Goal: Task Accomplishment & Management: Manage account settings

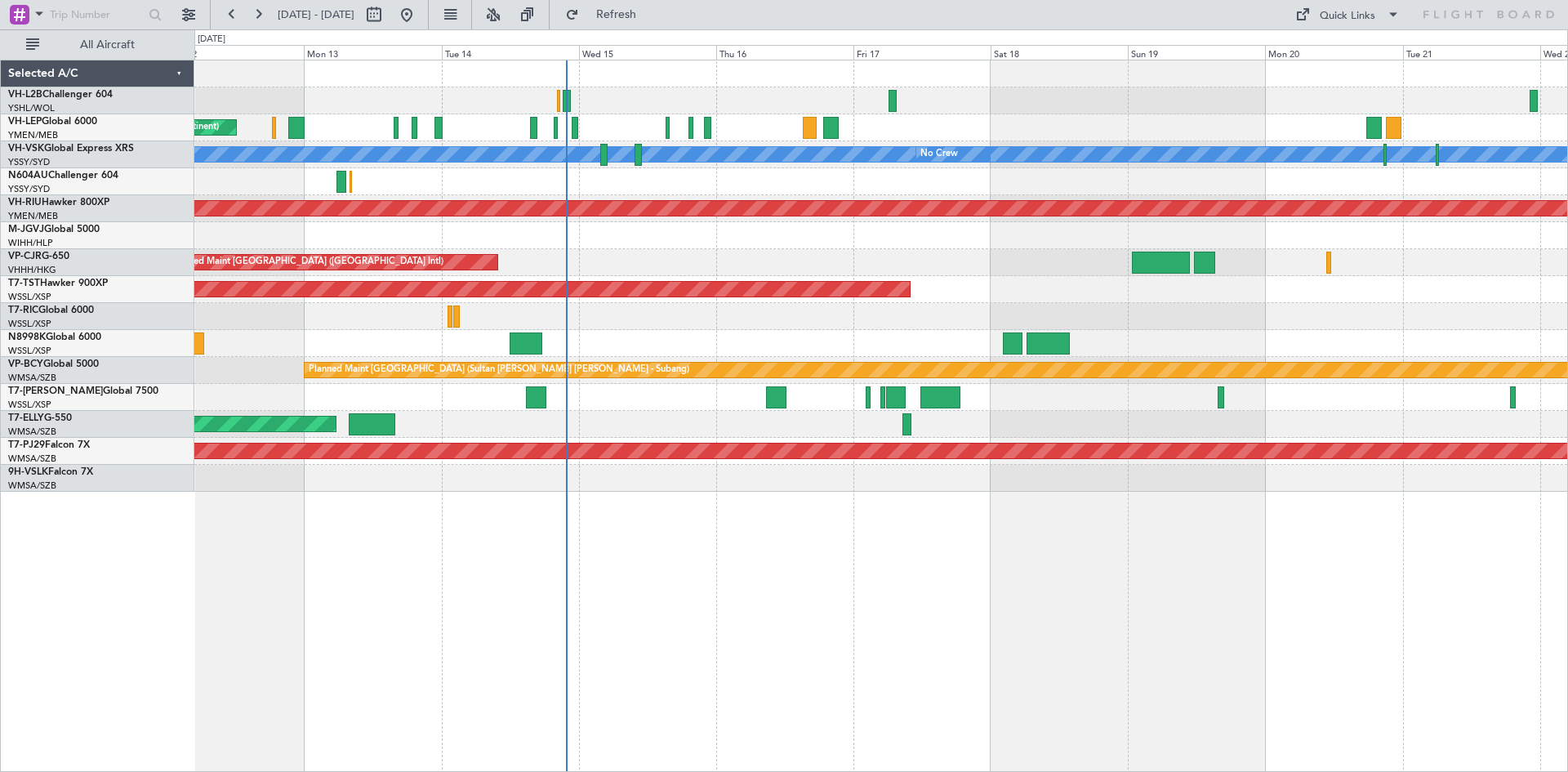
click at [706, 269] on div "Unplanned Maint Wichita (Wichita Mid-continent) [PERSON_NAME] No Crew Unplanned…" at bounding box center [881, 276] width 1373 height 432
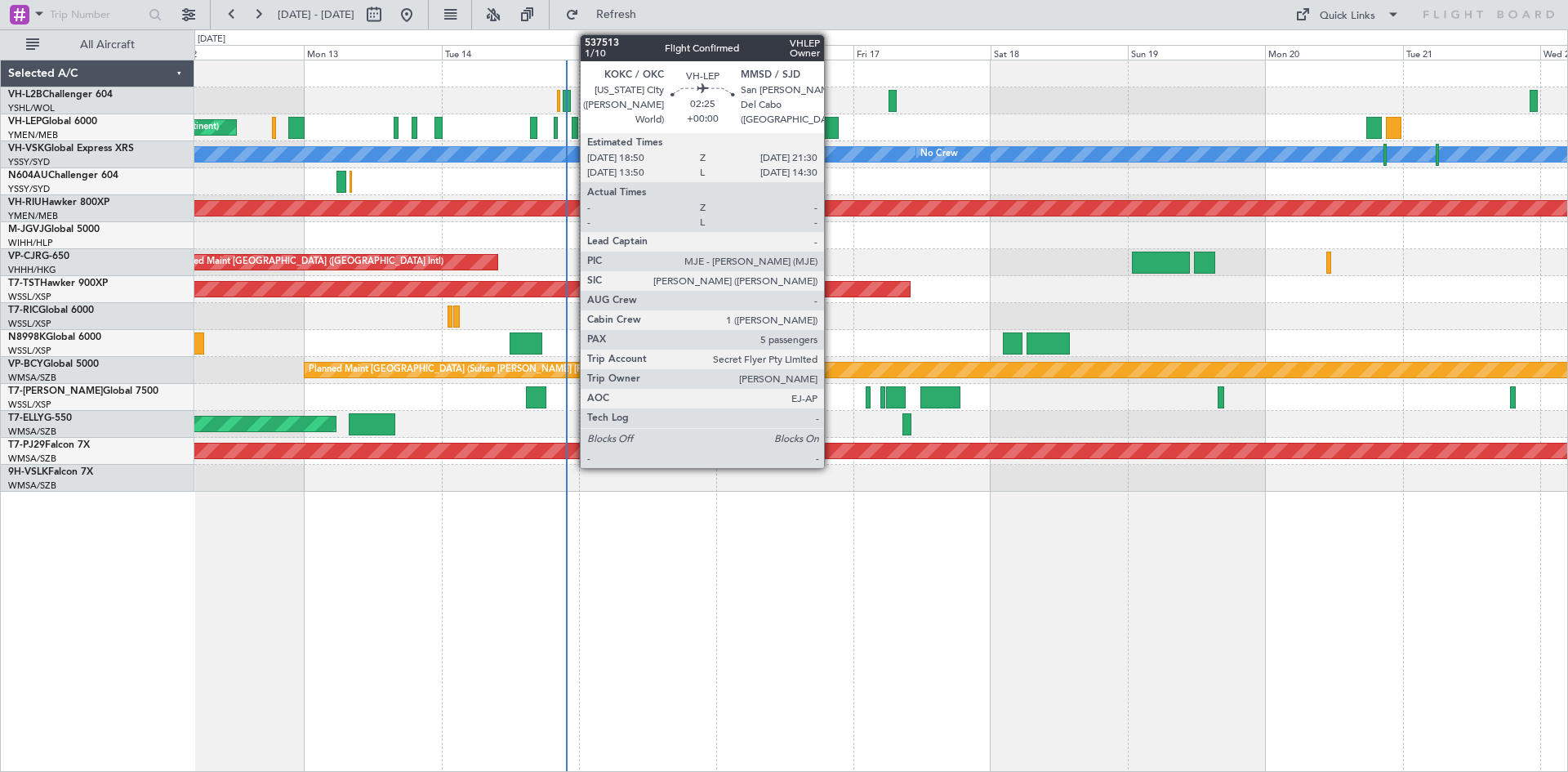
click at [831, 130] on div at bounding box center [831, 127] width 16 height 22
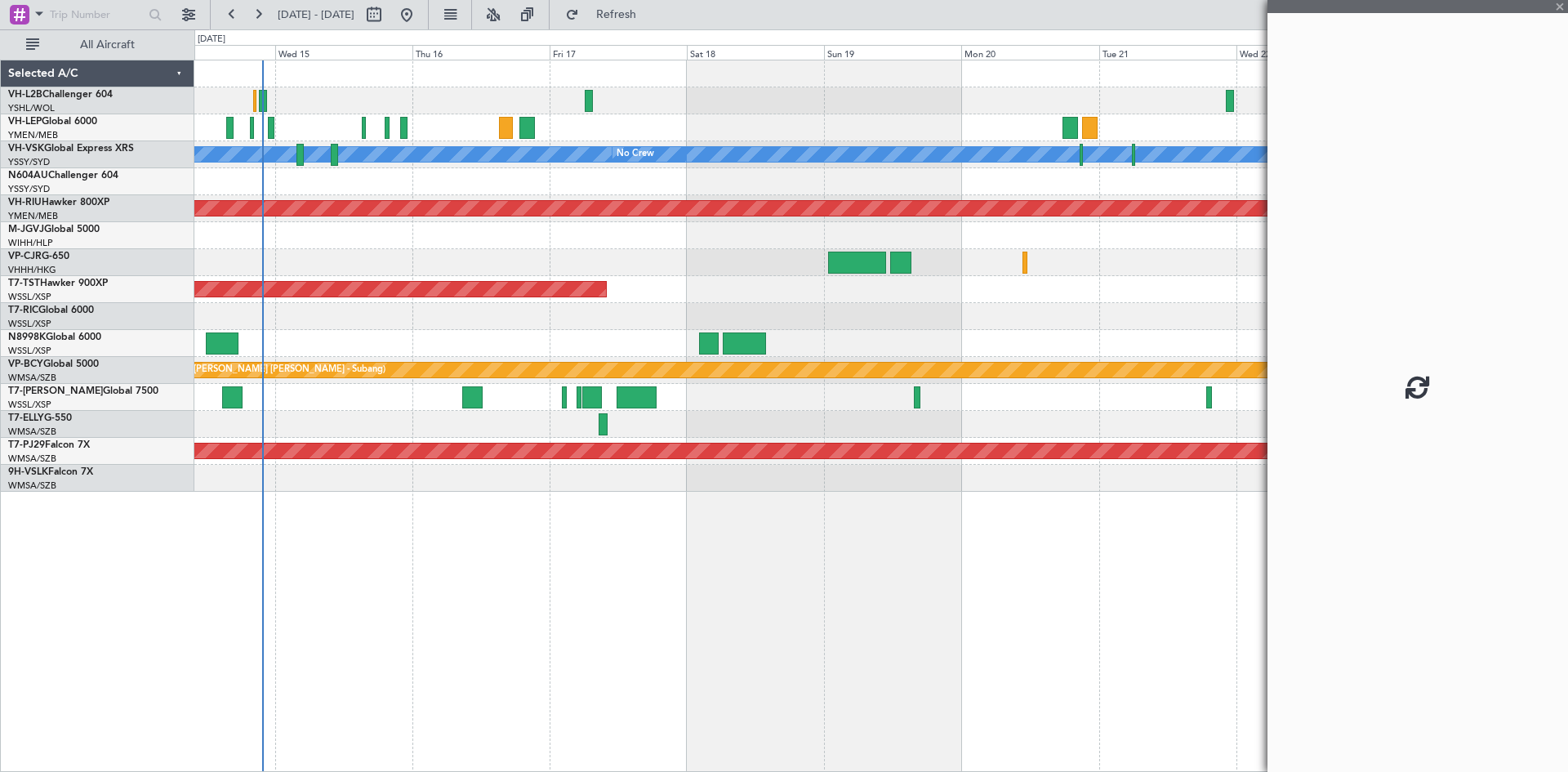
click at [681, 236] on div "Unplanned Maint Wichita (Wichita Mid-continent) [PERSON_NAME] No Crew Planned M…" at bounding box center [881, 276] width 1373 height 432
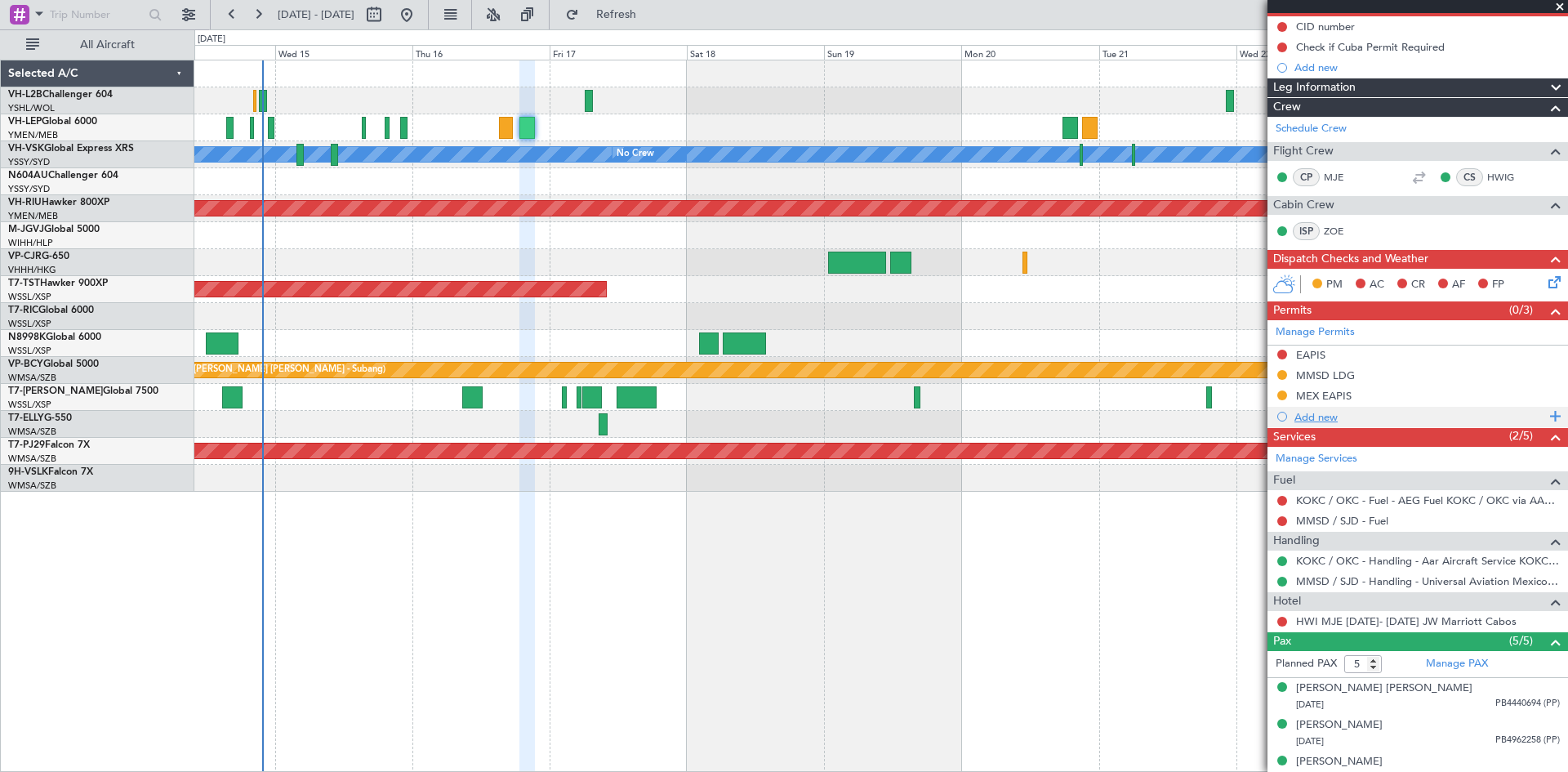
scroll to position [6, 0]
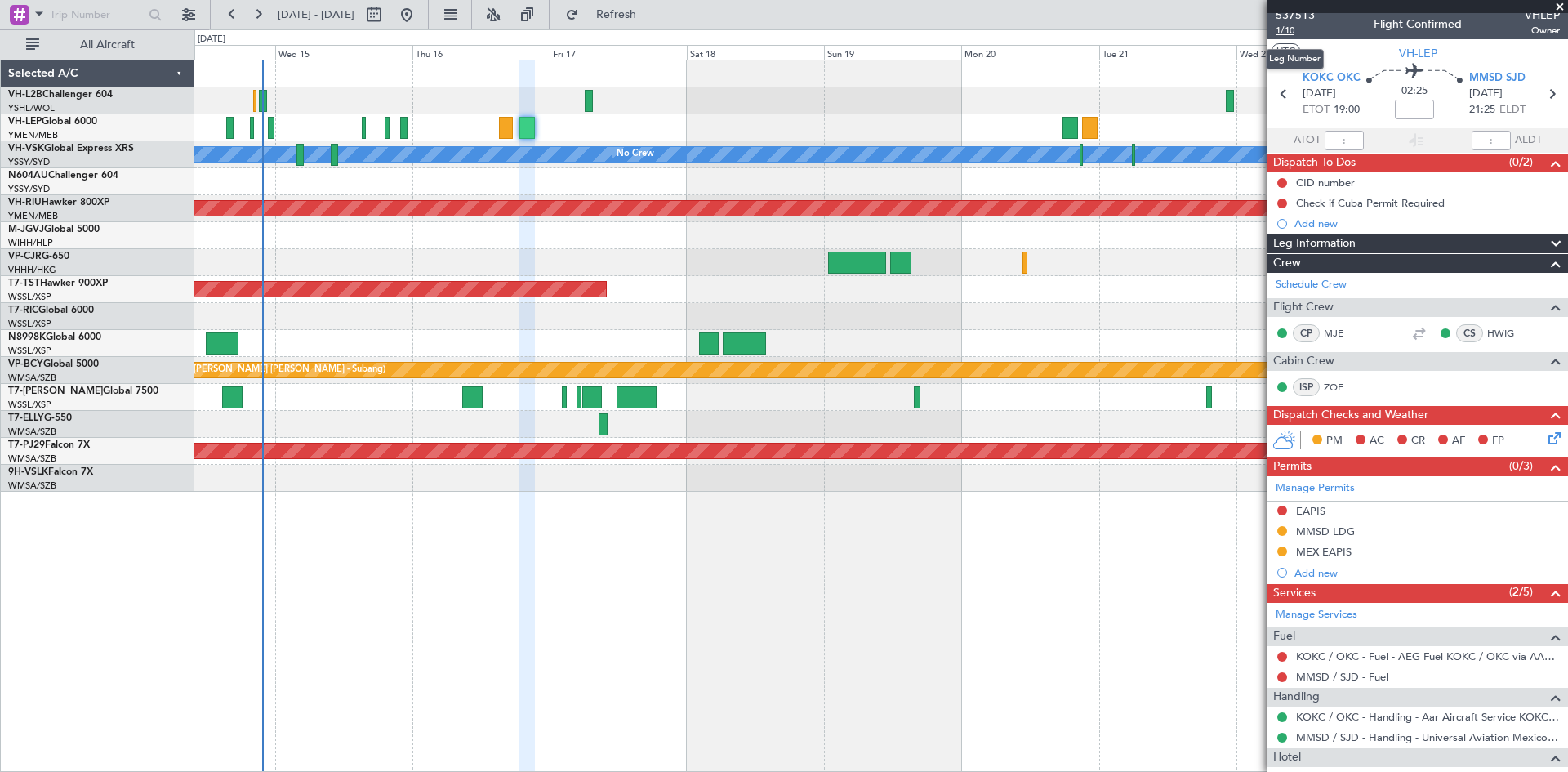
click at [1279, 29] on span "1/10" at bounding box center [1295, 31] width 39 height 14
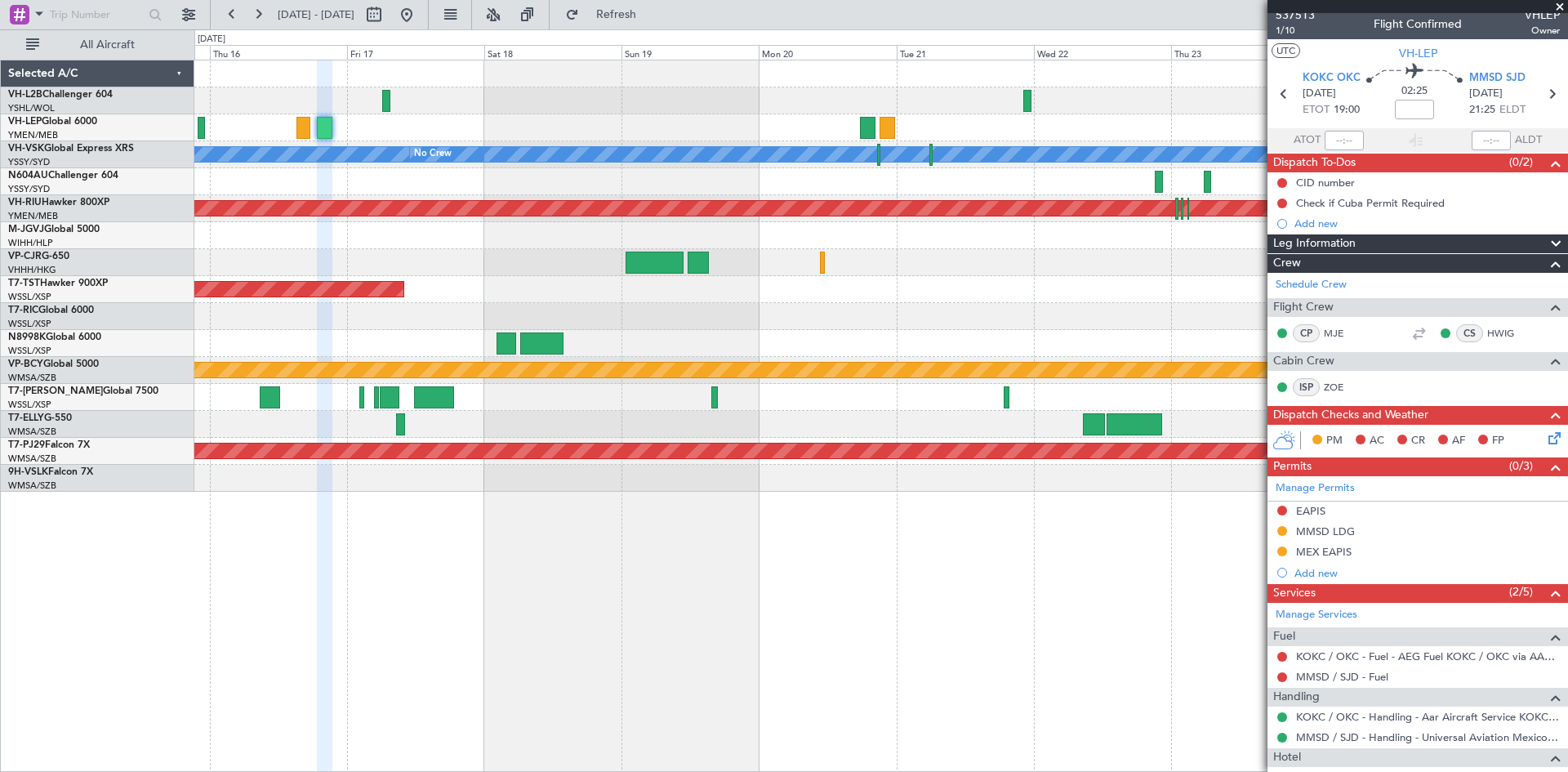
click at [947, 312] on div "[PERSON_NAME] No Crew Planned Maint [GEOGRAPHIC_DATA] ([GEOGRAPHIC_DATA]) Plann…" at bounding box center [881, 276] width 1373 height 432
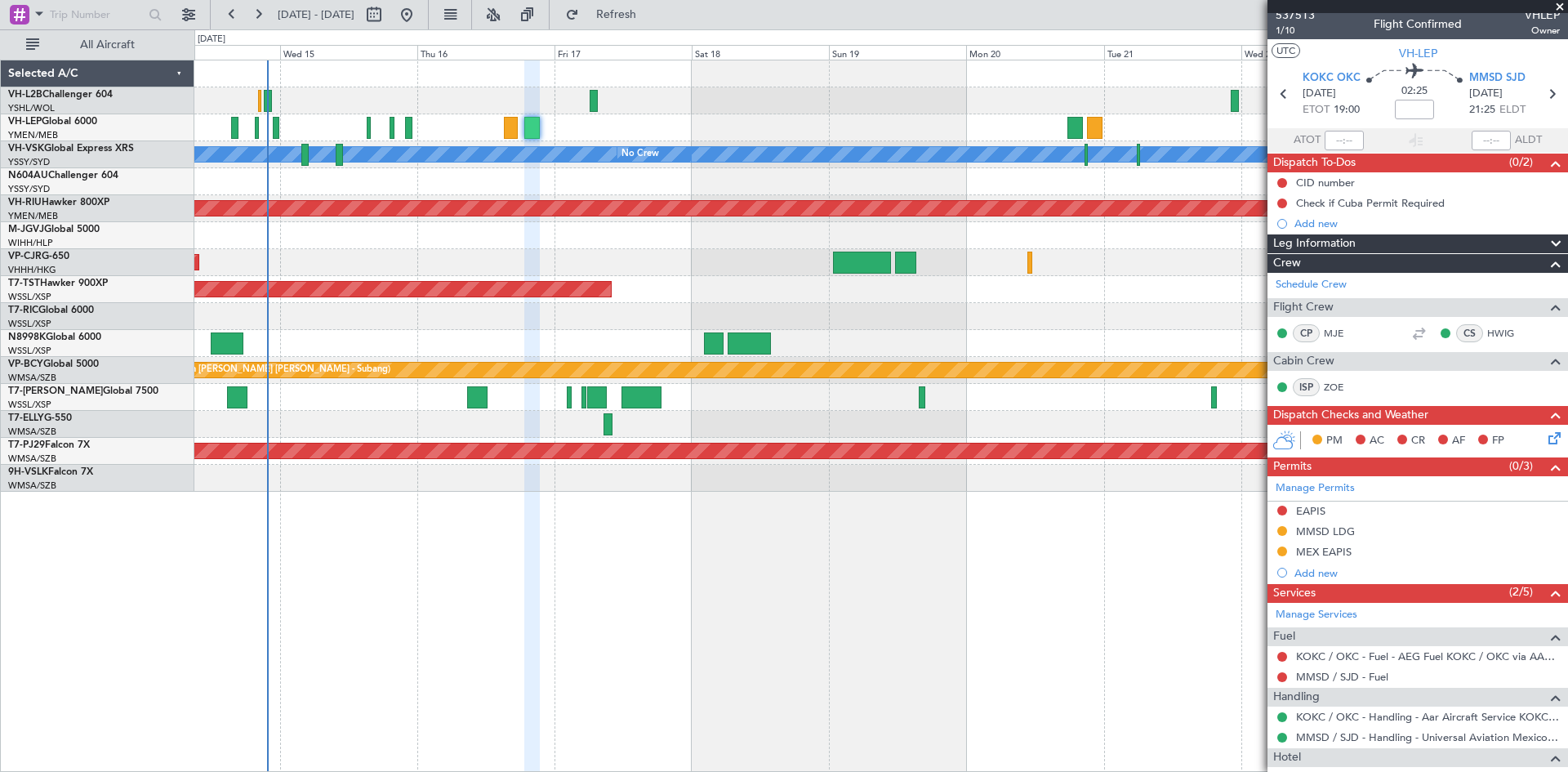
click at [656, 147] on div "Unplanned Maint Wichita (Wichita Mid-continent) [PERSON_NAME] No Crew Planned M…" at bounding box center [881, 276] width 1373 height 432
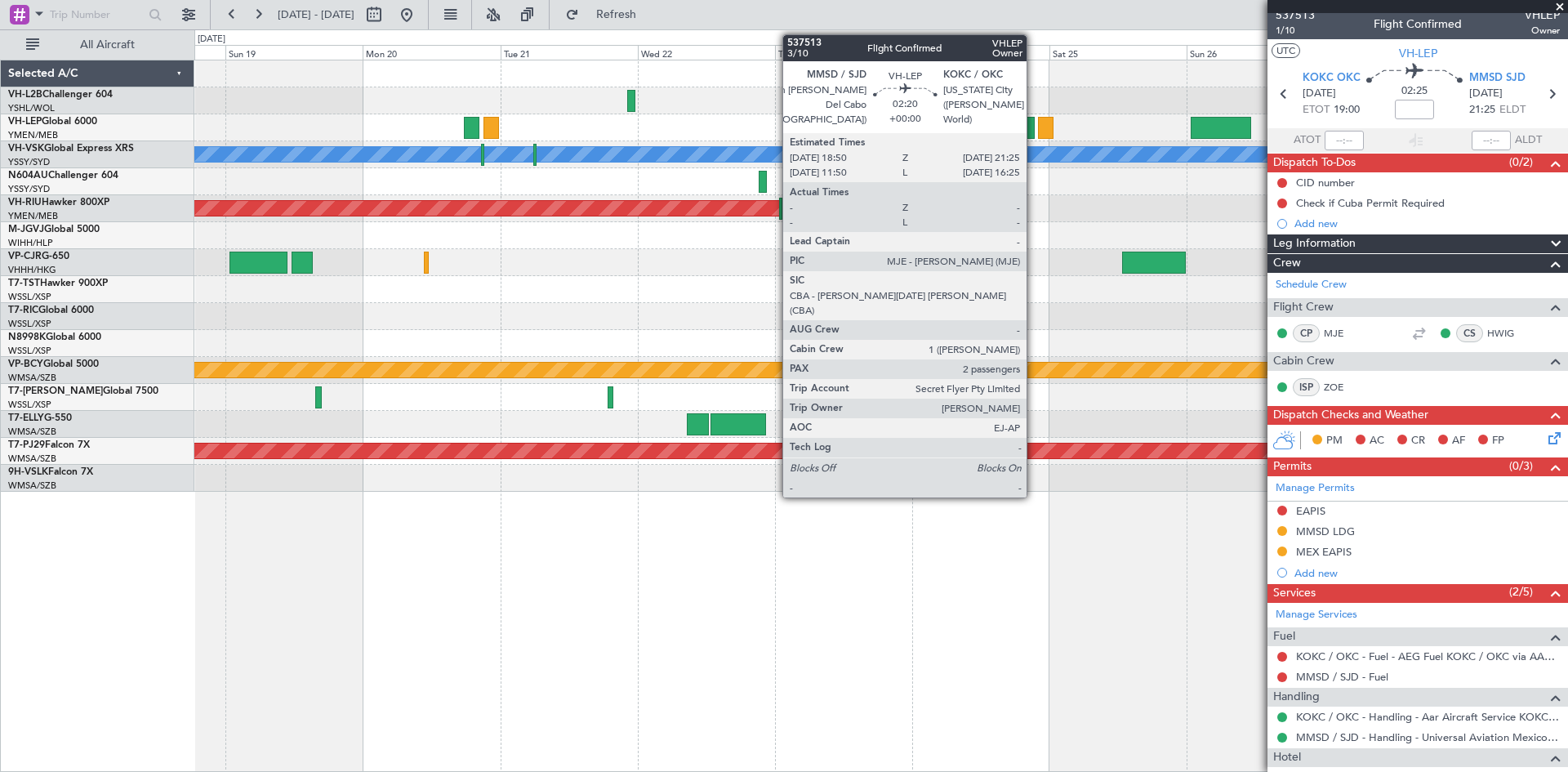
click at [1034, 133] on div at bounding box center [1027, 127] width 16 height 22
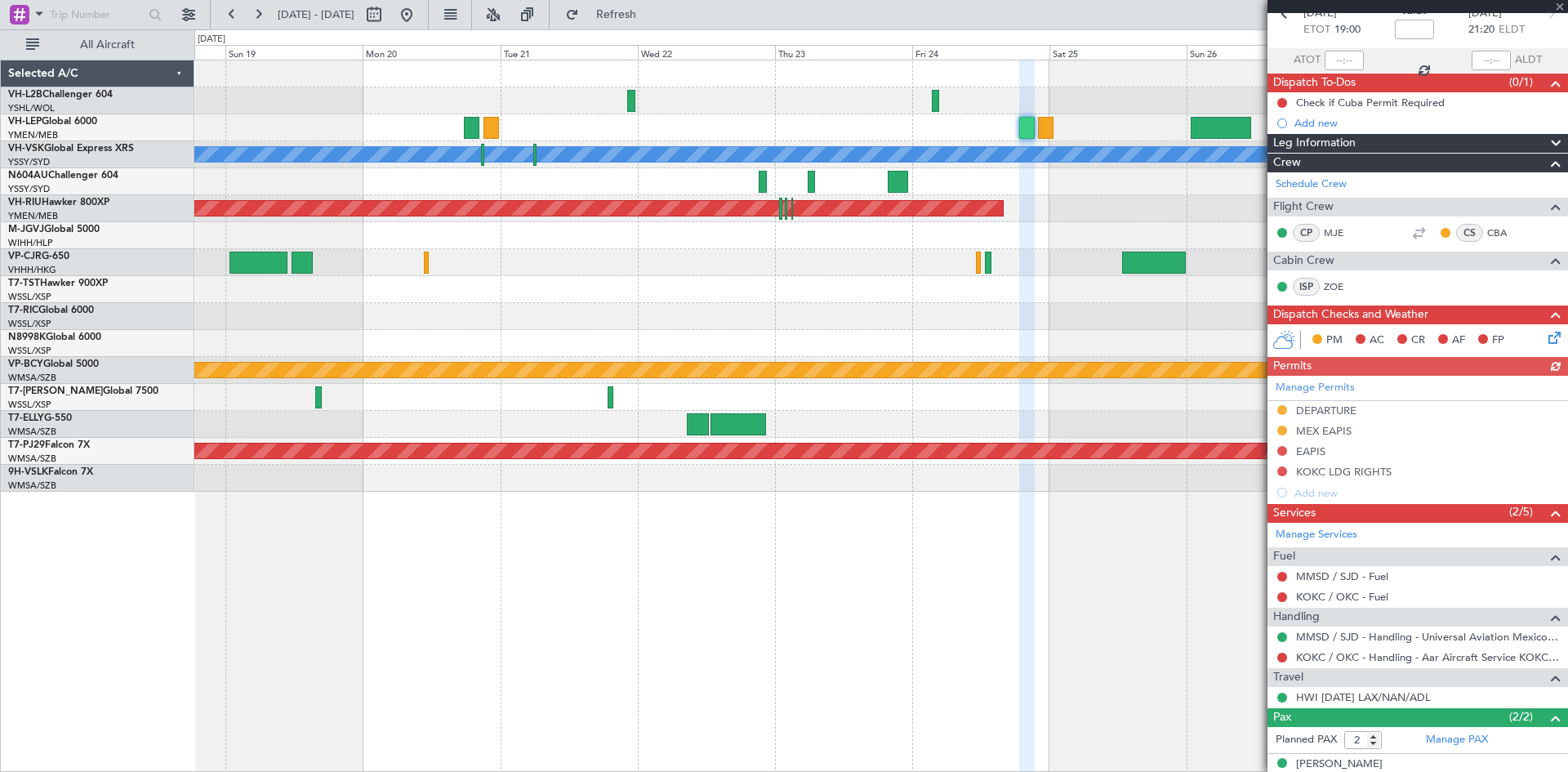
scroll to position [141, 0]
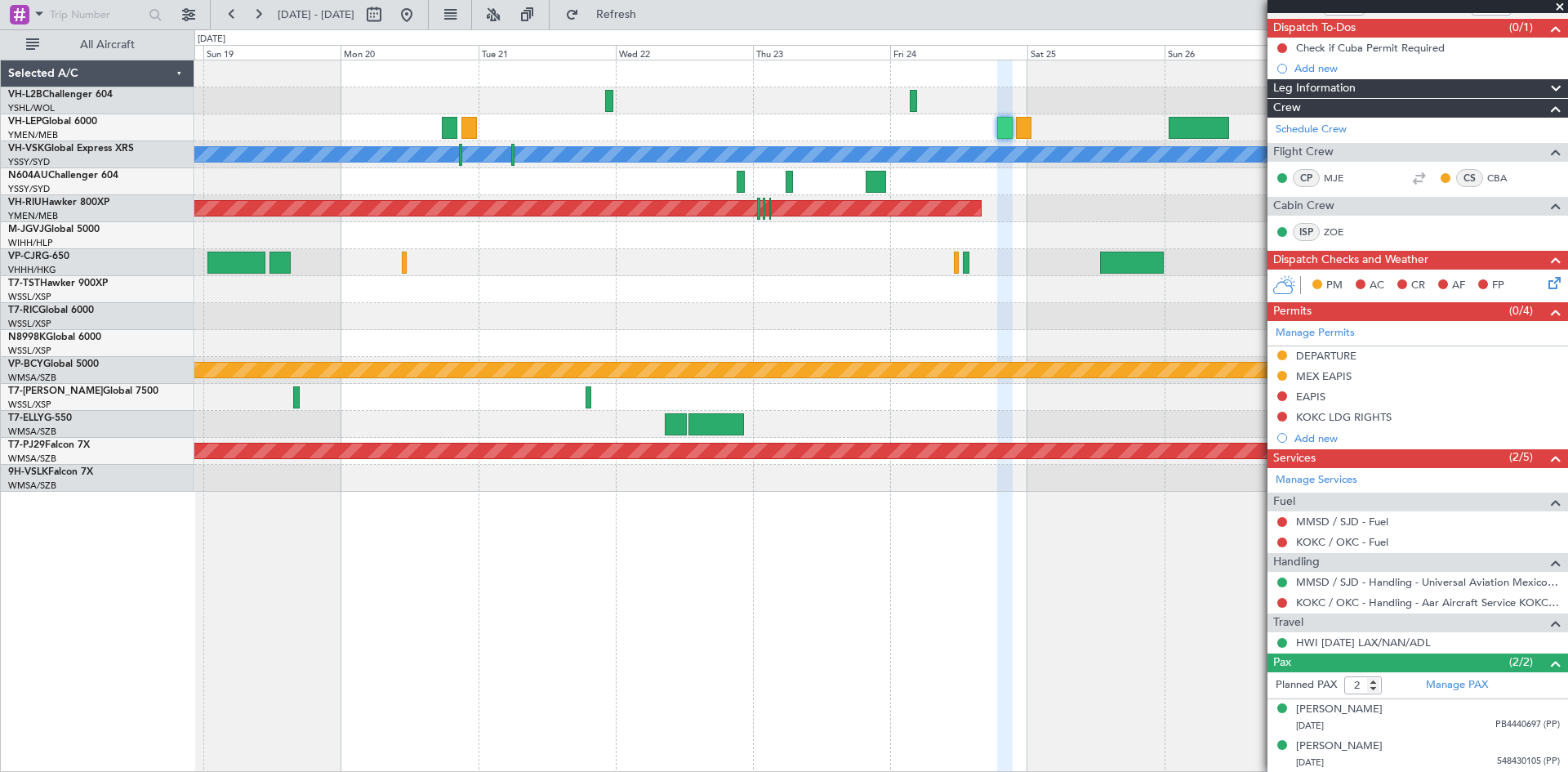
click at [1081, 207] on div "Planned Maint [GEOGRAPHIC_DATA] ([GEOGRAPHIC_DATA])" at bounding box center [881, 208] width 1373 height 27
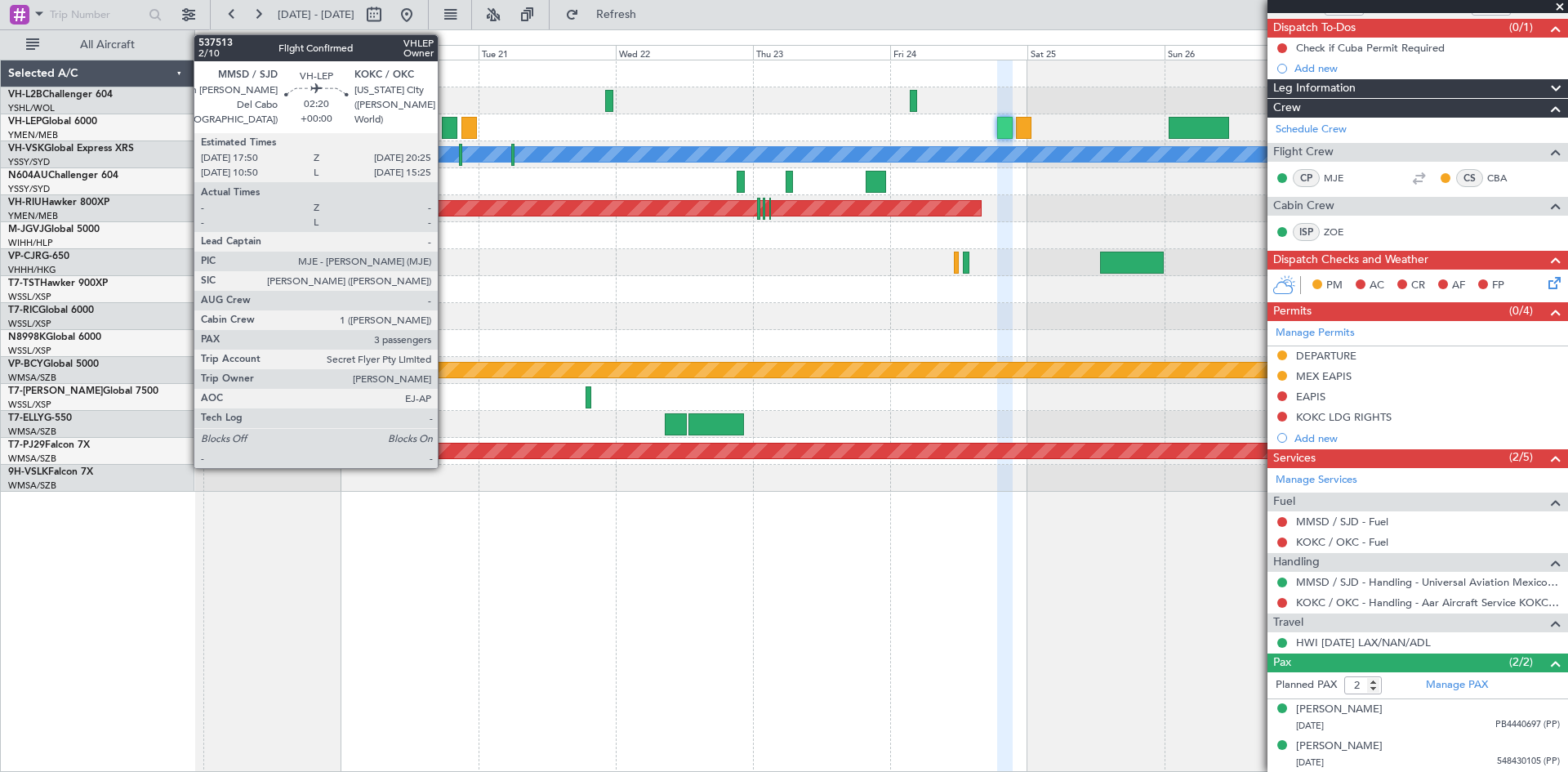
click at [445, 133] on div at bounding box center [450, 127] width 16 height 22
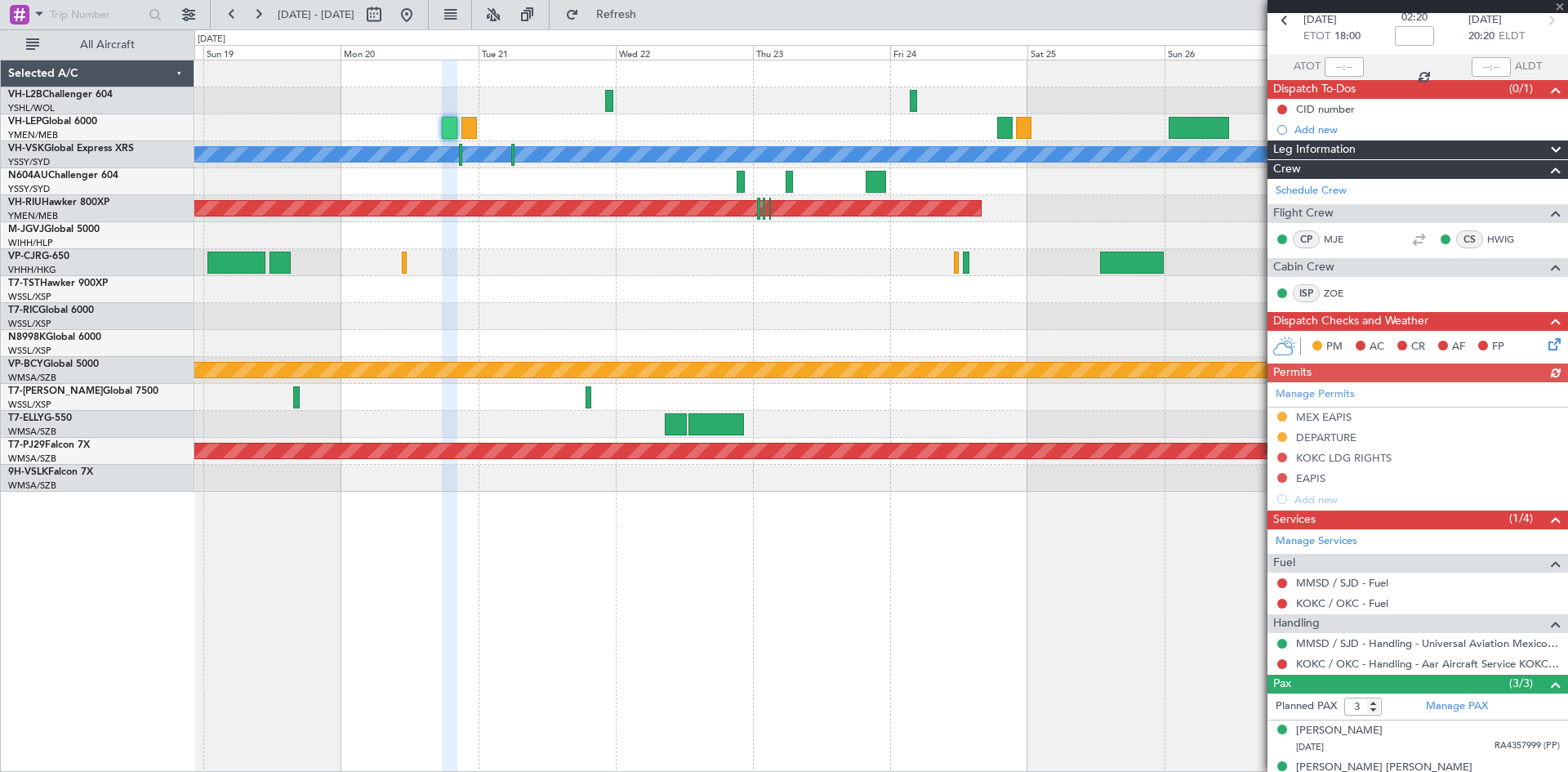
scroll to position [138, 0]
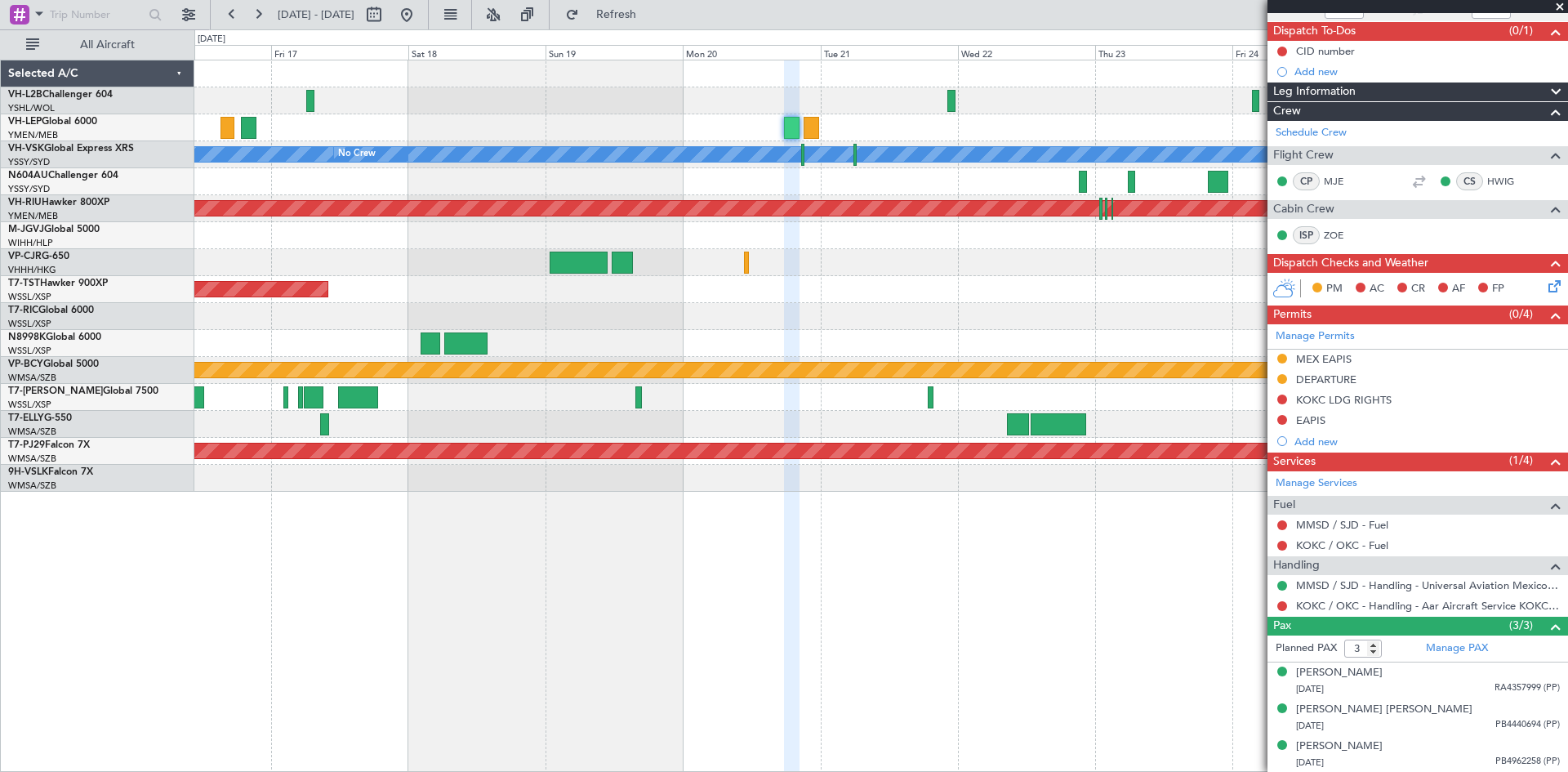
click at [770, 573] on div "[PERSON_NAME] No Crew Planned Maint [GEOGRAPHIC_DATA] ([GEOGRAPHIC_DATA]) Plann…" at bounding box center [881, 415] width 1374 height 713
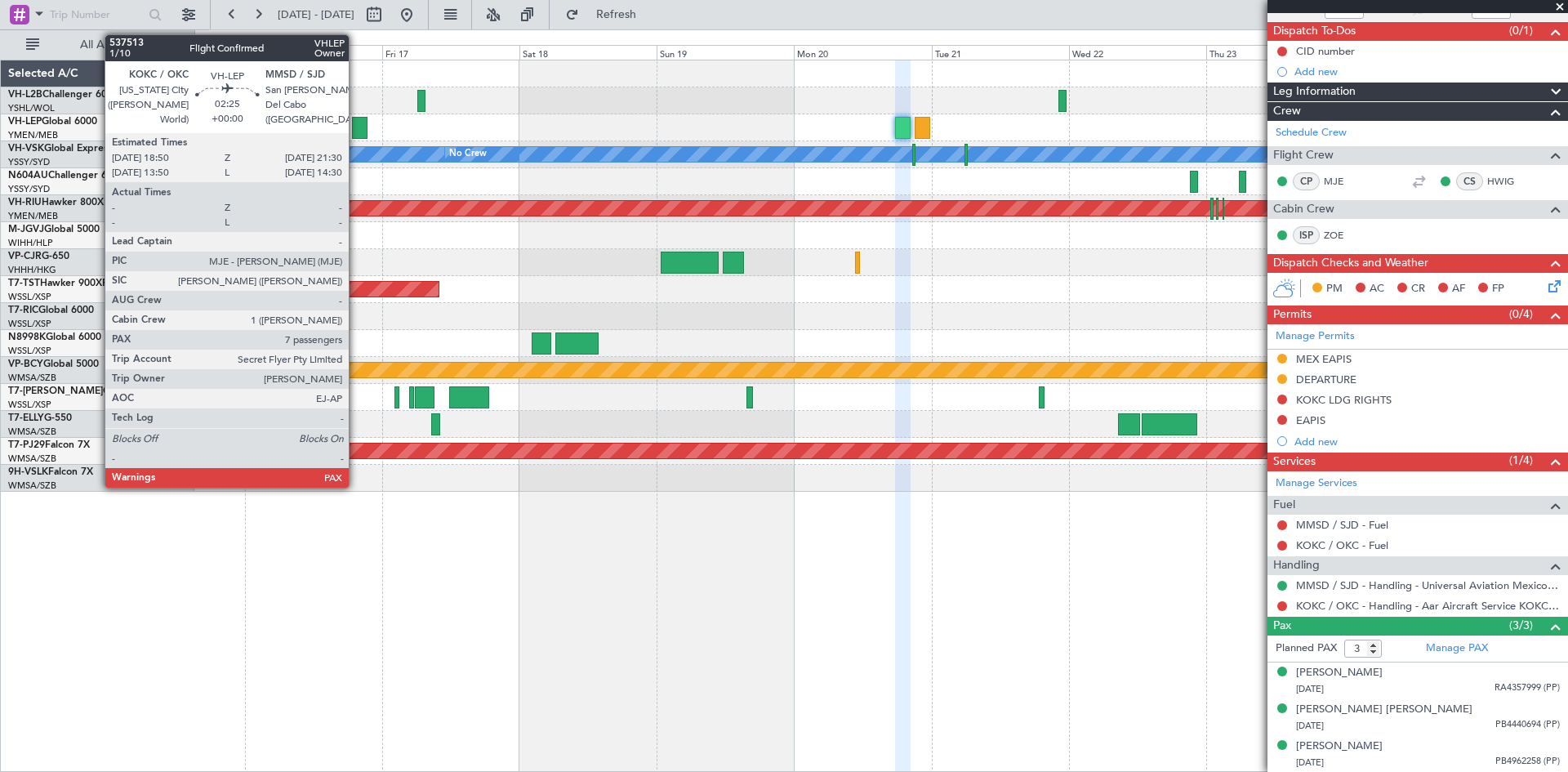
click at [356, 125] on div at bounding box center [360, 127] width 16 height 22
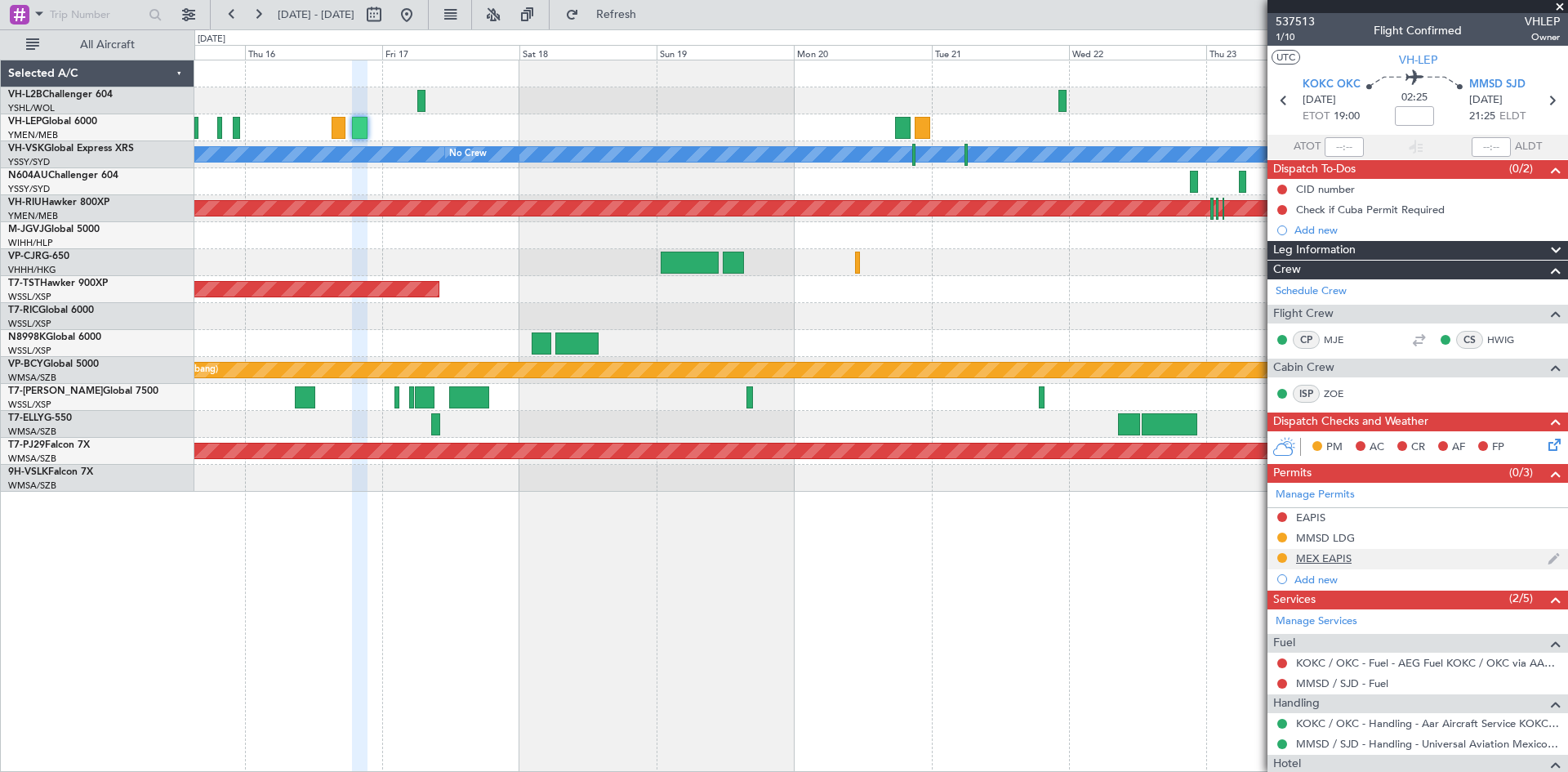
scroll to position [325, 0]
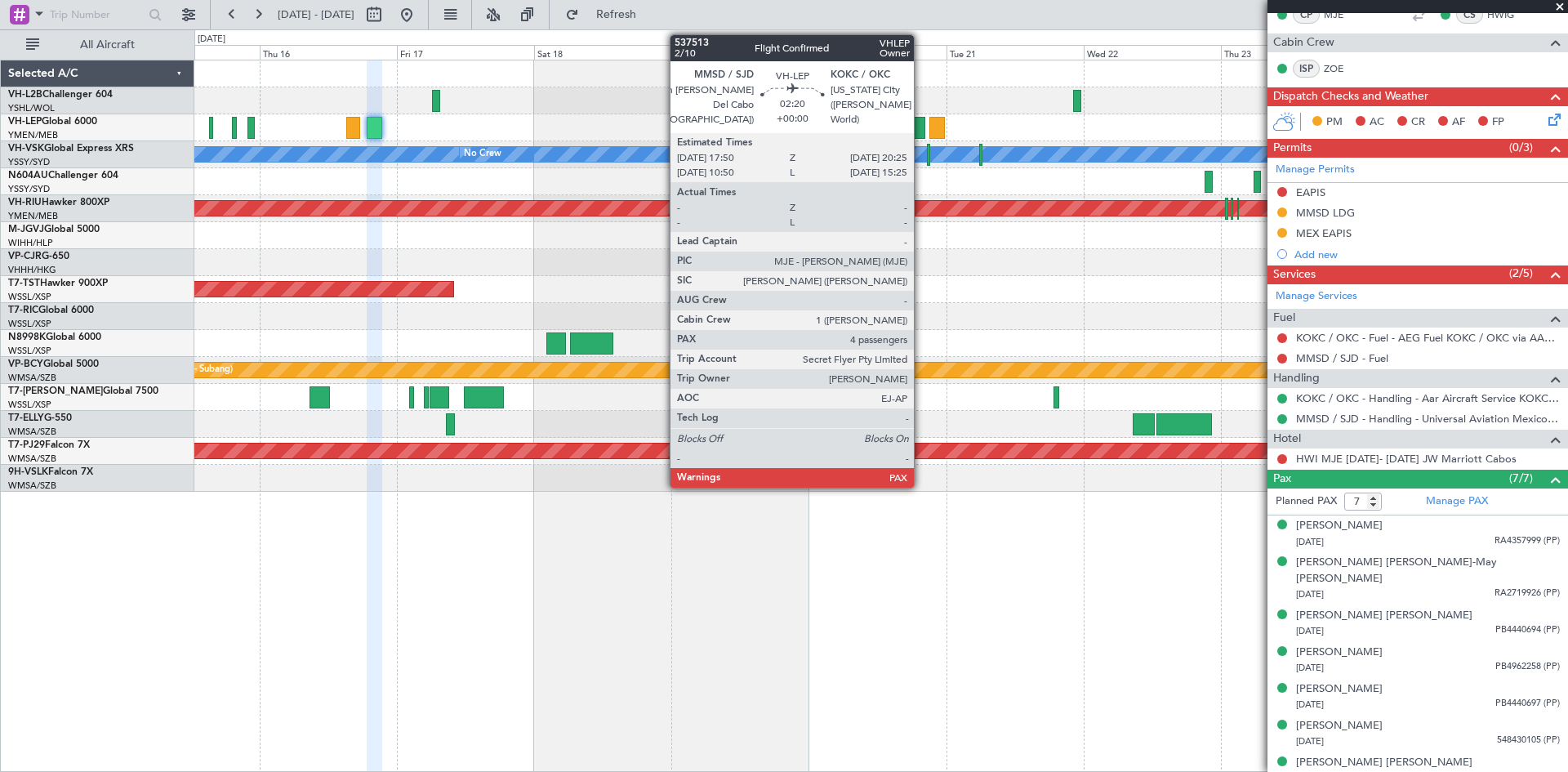
click at [921, 131] on div at bounding box center [917, 127] width 16 height 22
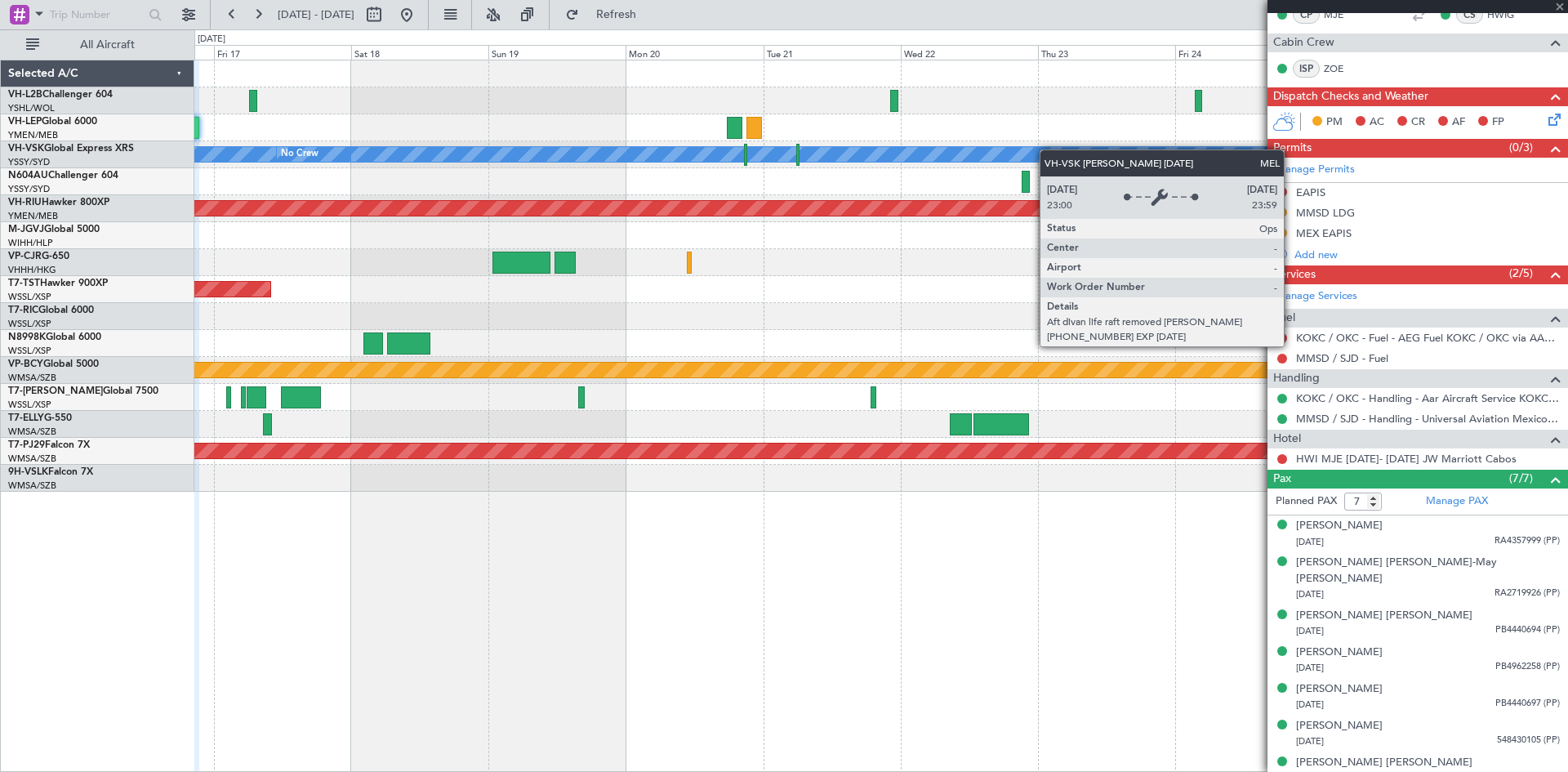
click at [943, 153] on div "[PERSON_NAME] No Crew Planned Maint [GEOGRAPHIC_DATA] ([GEOGRAPHIC_DATA]) Plann…" at bounding box center [881, 276] width 1373 height 432
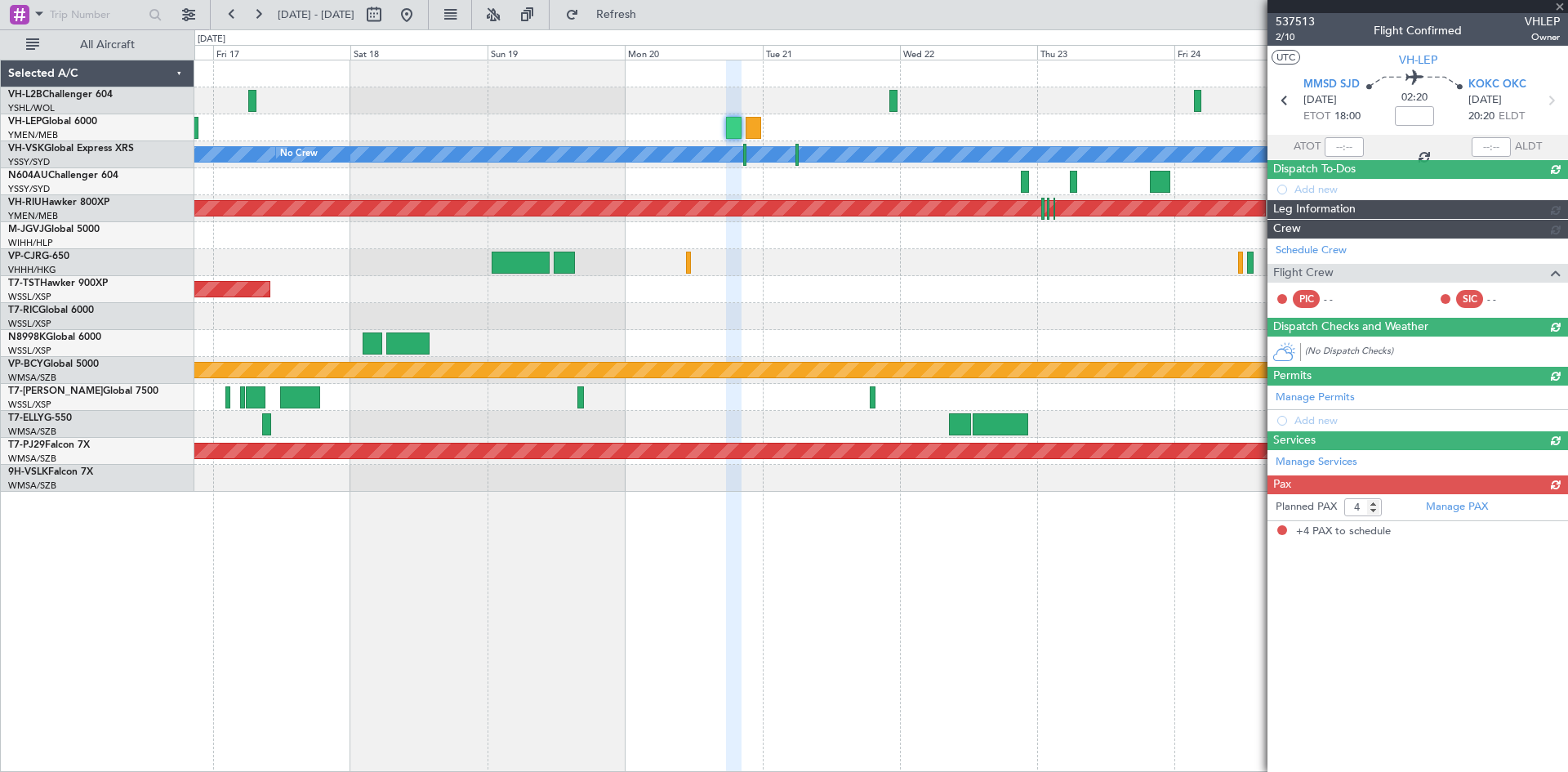
scroll to position [0, 0]
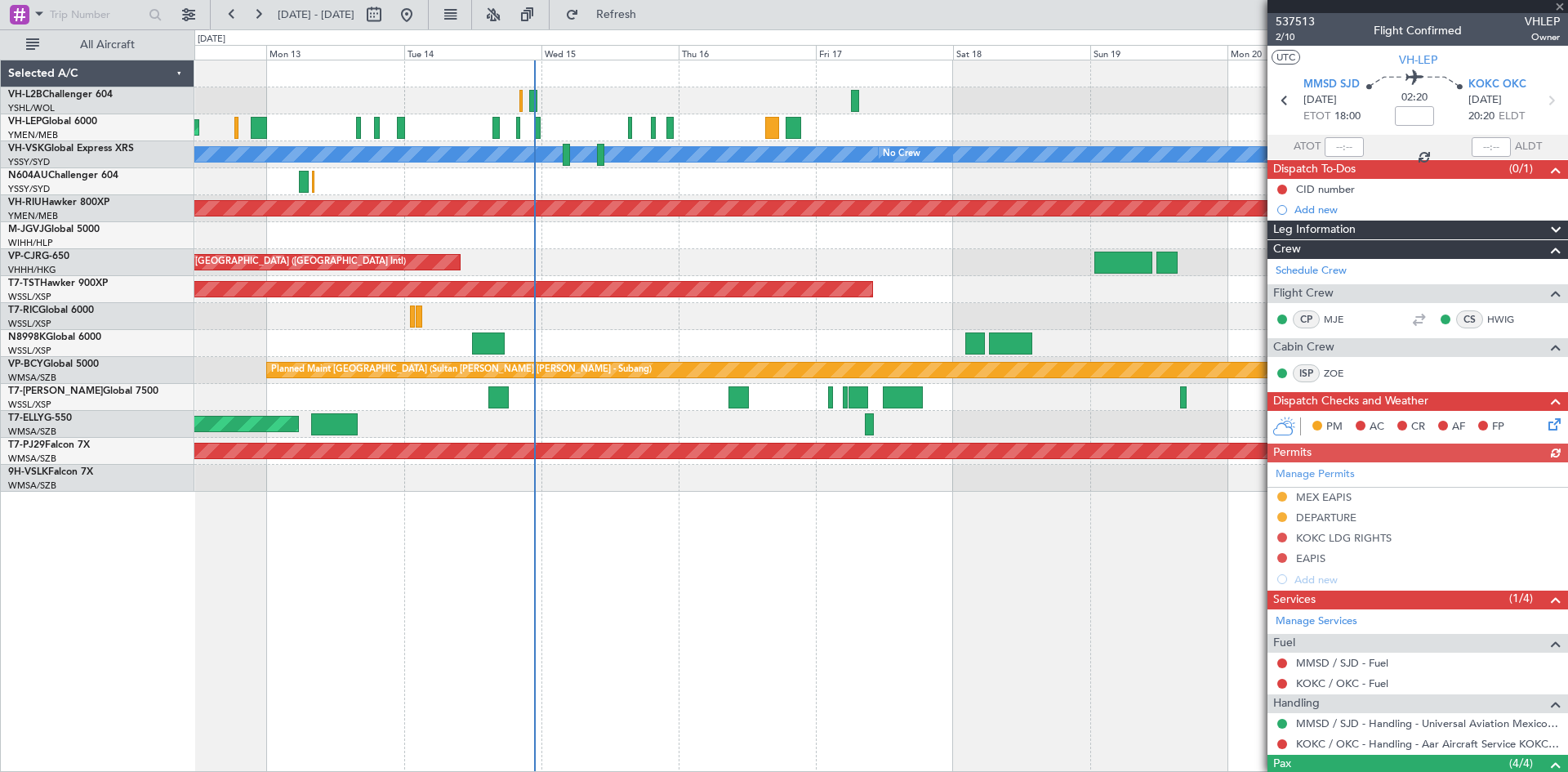
click at [1054, 331] on div "Unplanned Maint Wichita (Wichita Mid-continent) [PERSON_NAME] No Crew Planned M…" at bounding box center [881, 276] width 1373 height 432
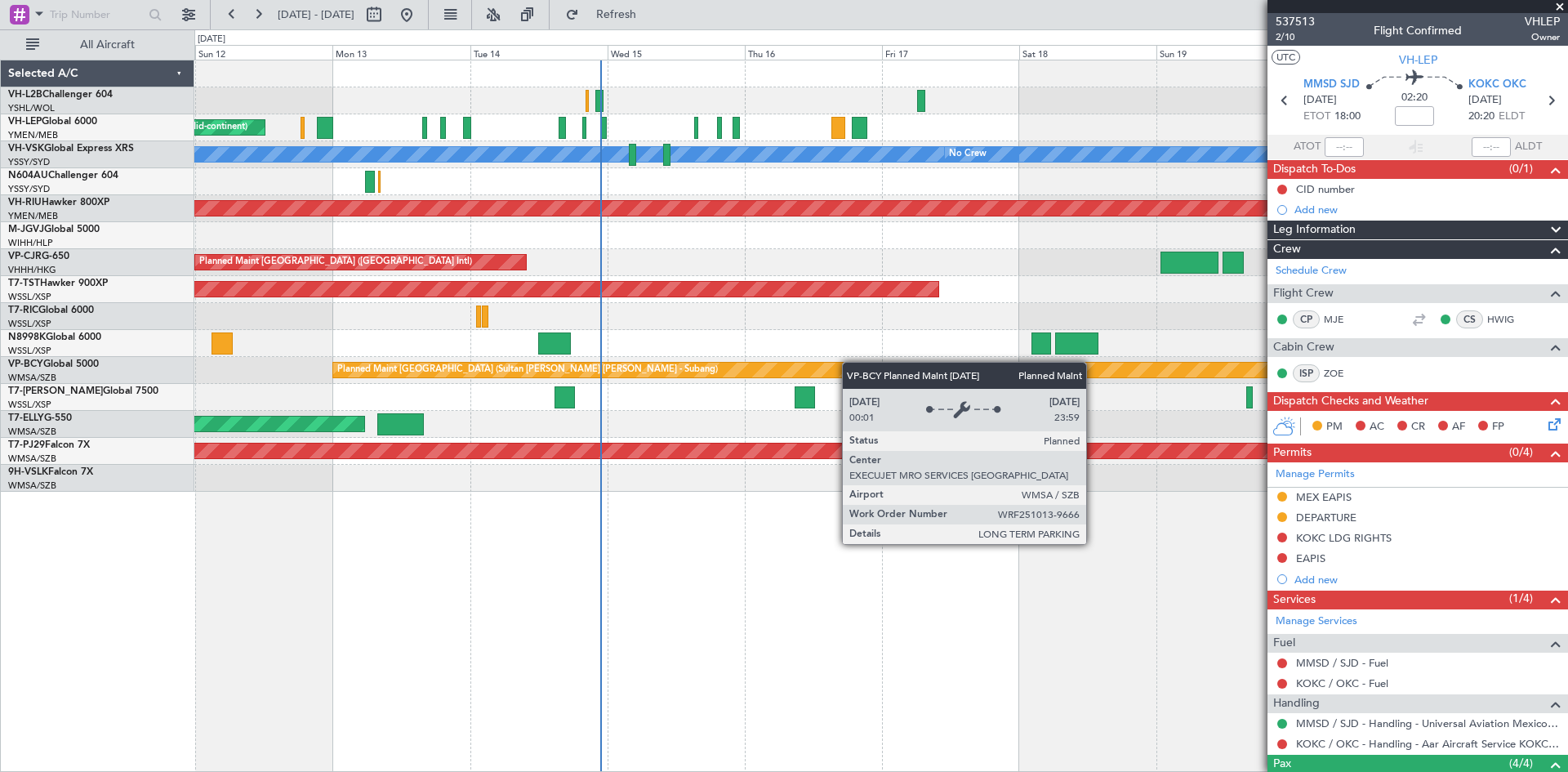
click at [828, 363] on div "Unplanned Maint Wichita (Wichita Mid-continent) [PERSON_NAME] No Crew Unplanned…" at bounding box center [881, 276] width 1373 height 432
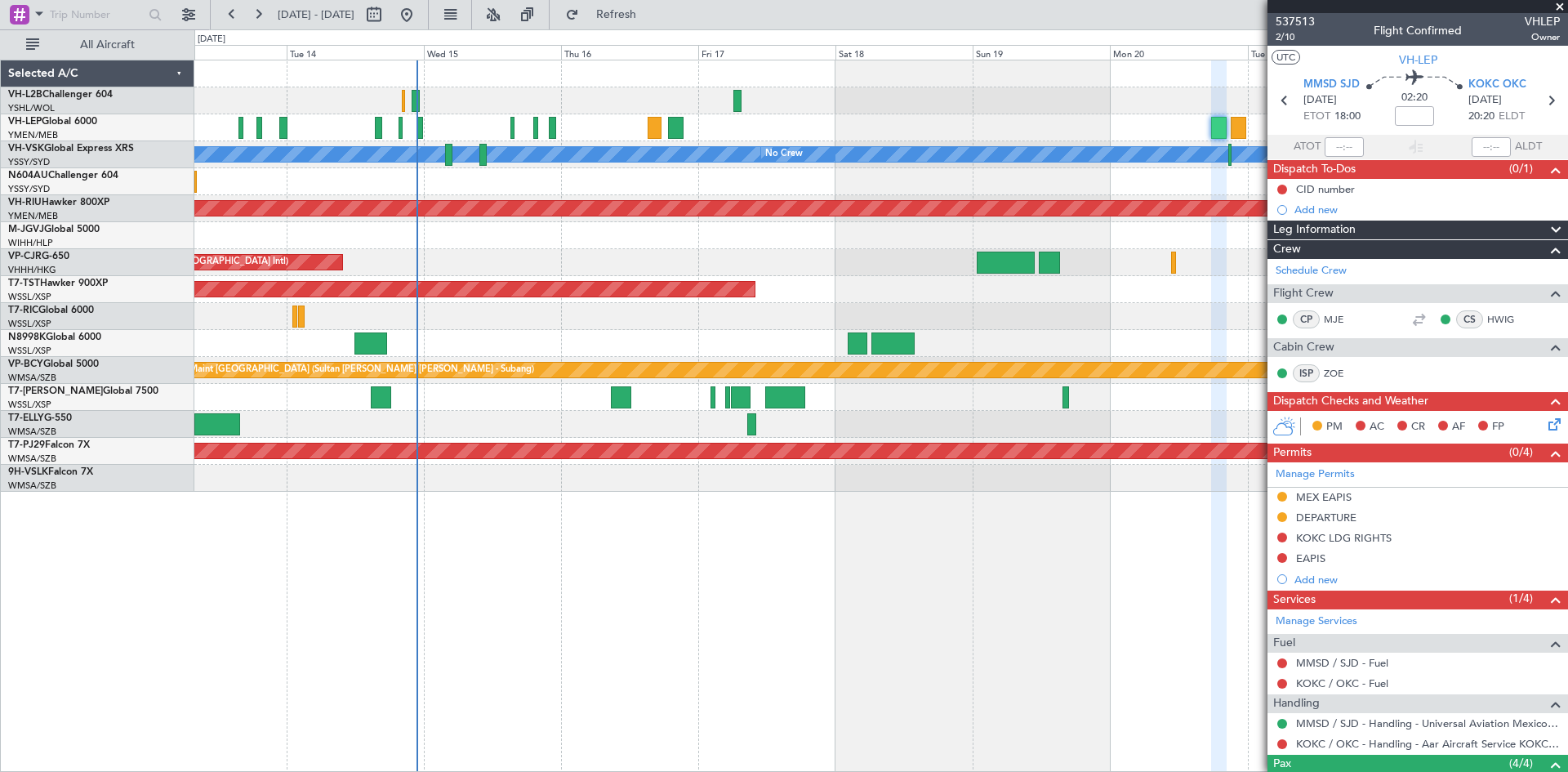
click at [890, 566] on div "Unplanned Maint Wichita (Wichita Mid-continent) [PERSON_NAME] No Crew Planned M…" at bounding box center [881, 415] width 1374 height 713
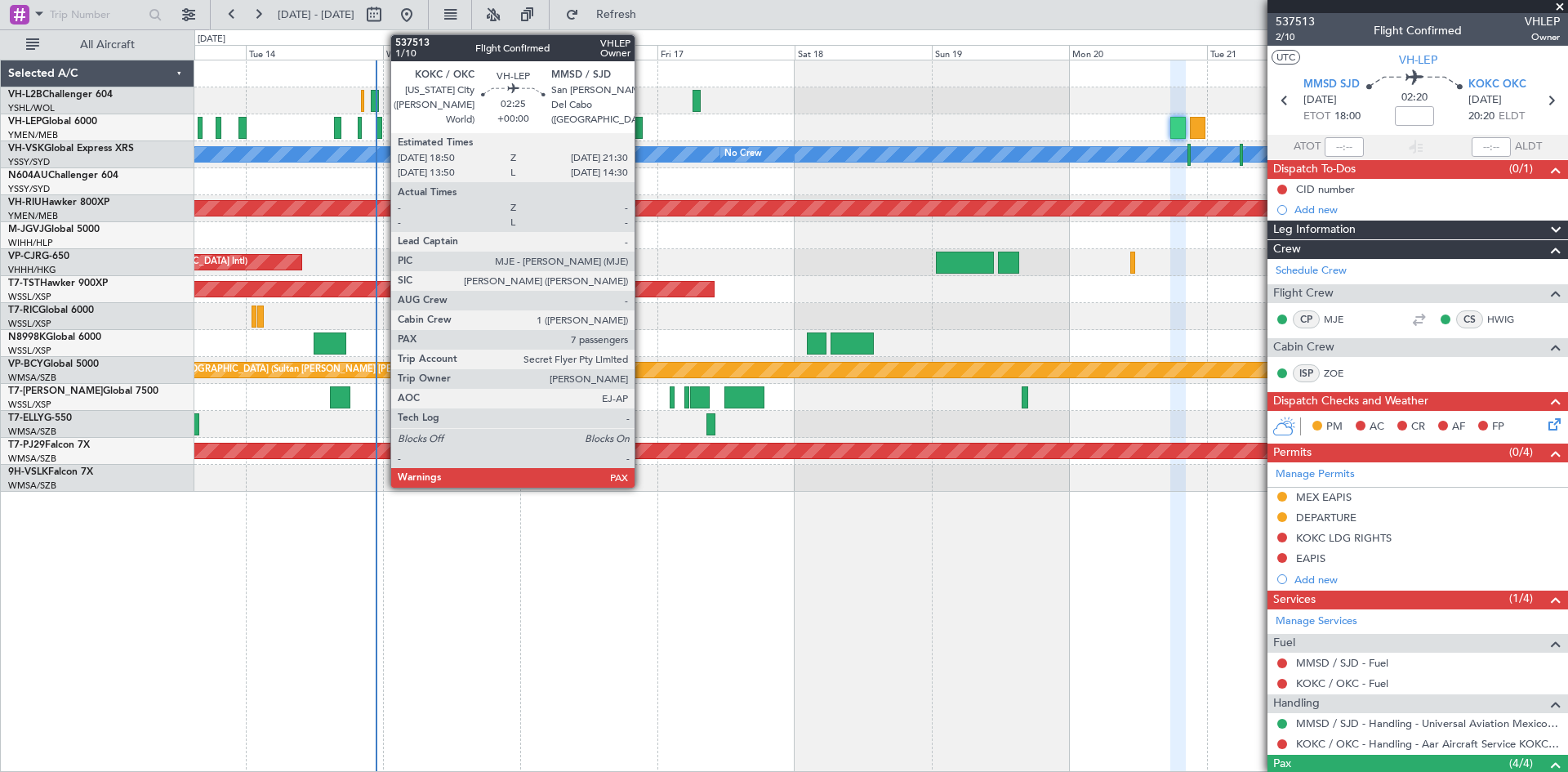
click at [641, 139] on div "Unplanned Maint Wichita (Wichita Mid-continent)" at bounding box center [881, 127] width 1373 height 27
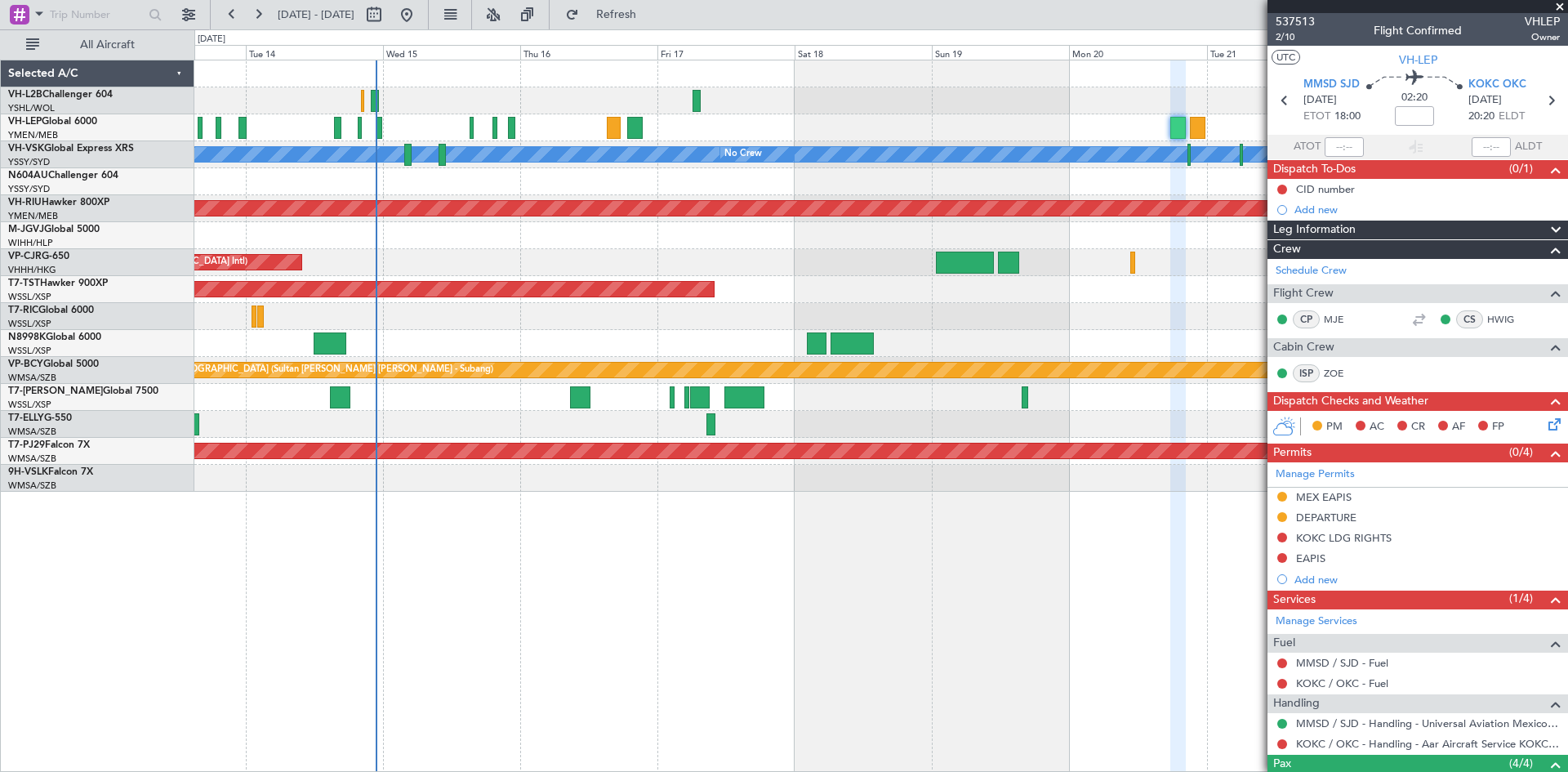
click at [641, 139] on div "Unplanned Maint Wichita (Wichita Mid-continent)" at bounding box center [881, 127] width 1373 height 27
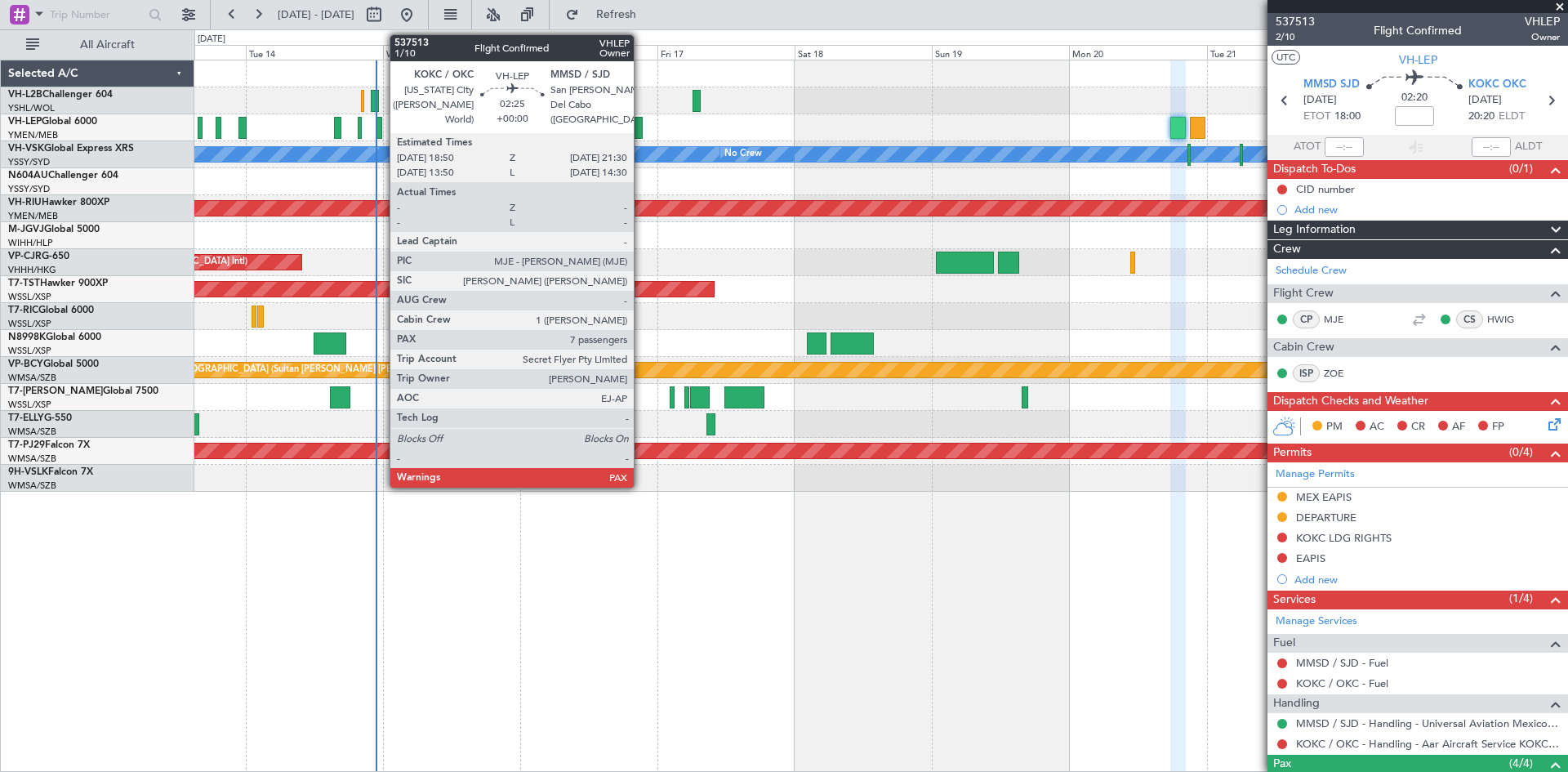
click at [641, 132] on div at bounding box center [635, 127] width 16 height 22
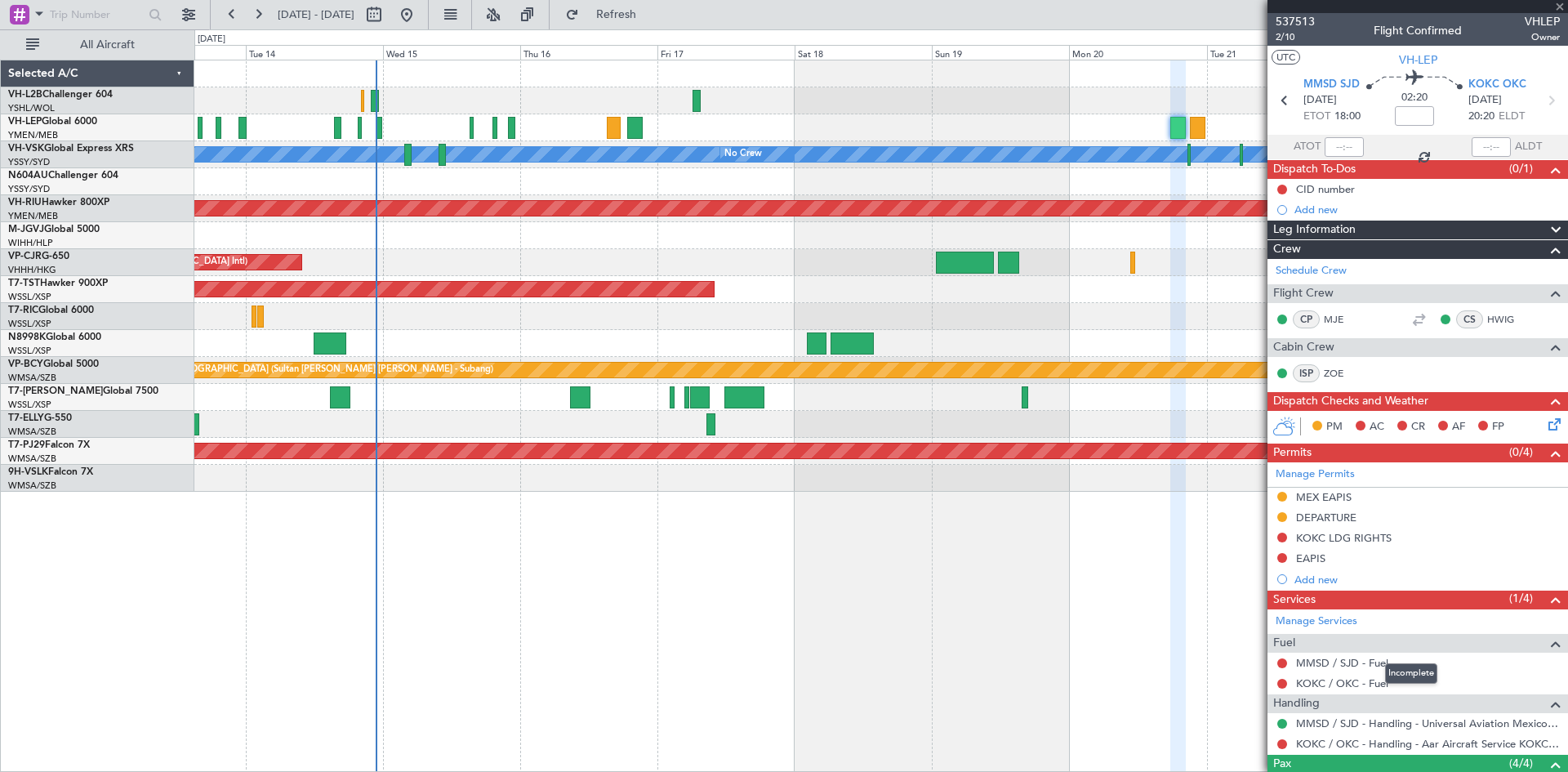
type input "7"
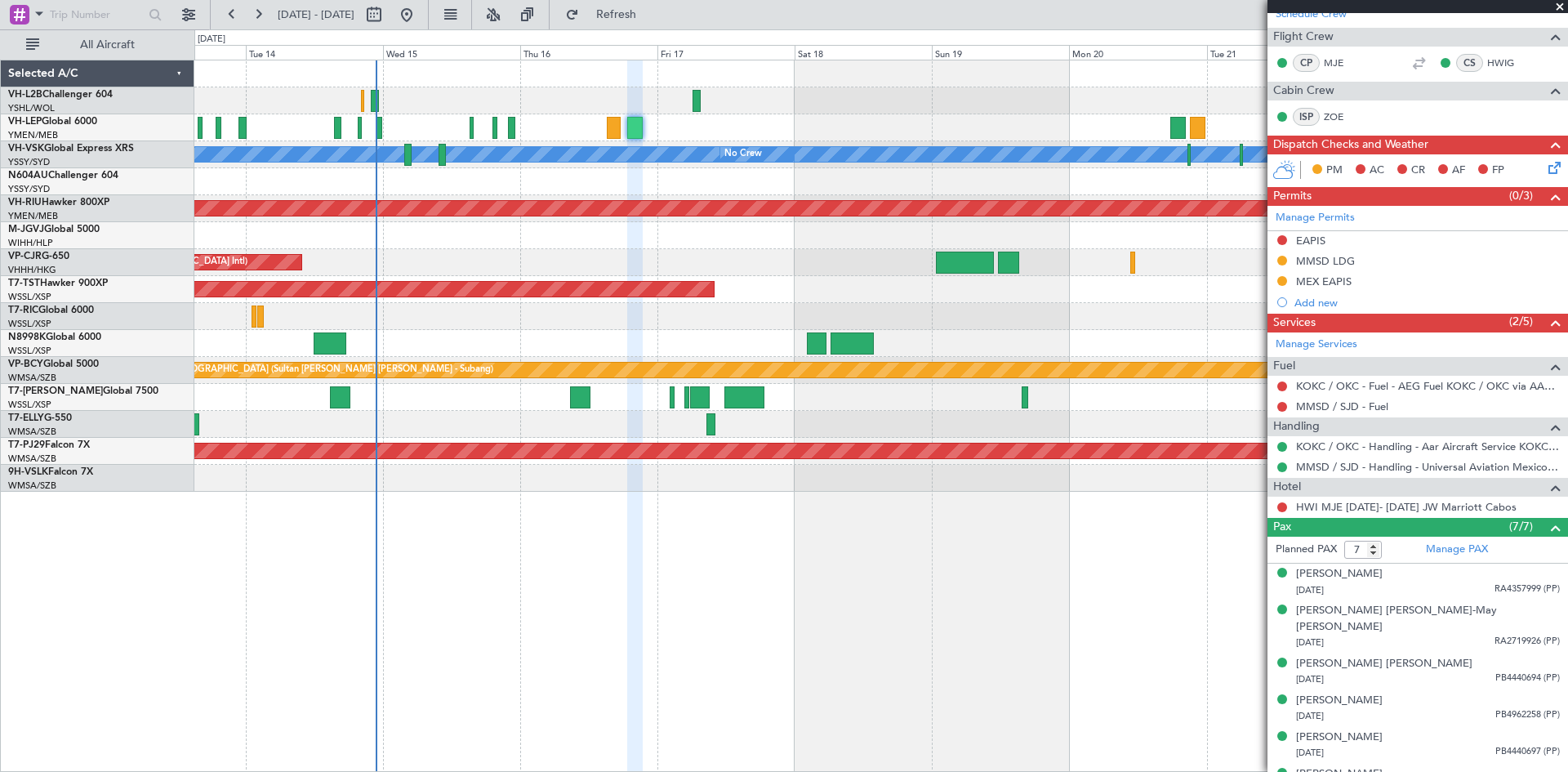
scroll to position [325, 0]
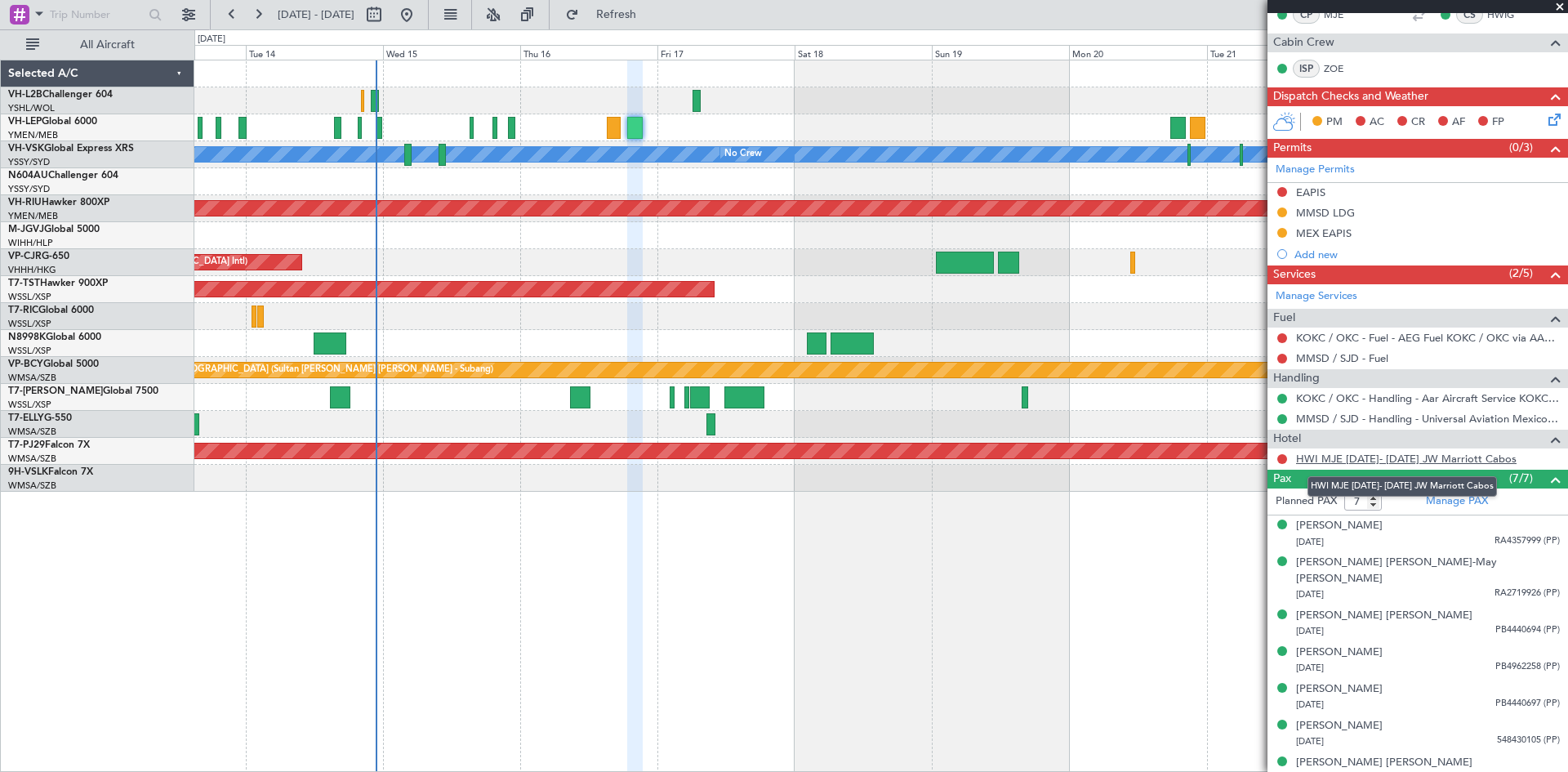
click at [1344, 460] on link "HWI MJE [DATE]- [DATE] JW Marriott Cabos" at bounding box center [1406, 459] width 221 height 14
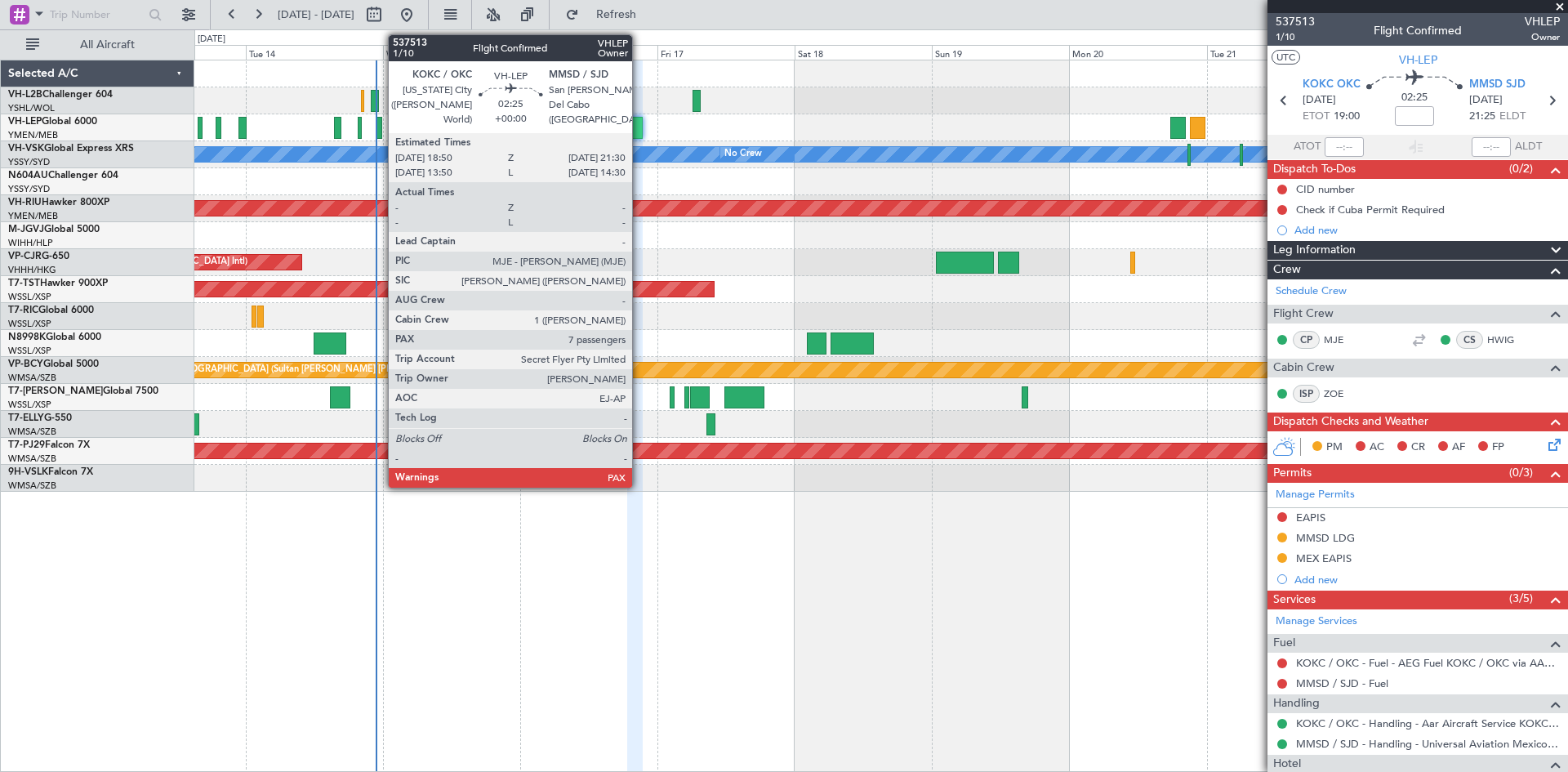
click at [639, 134] on div at bounding box center [635, 127] width 16 height 22
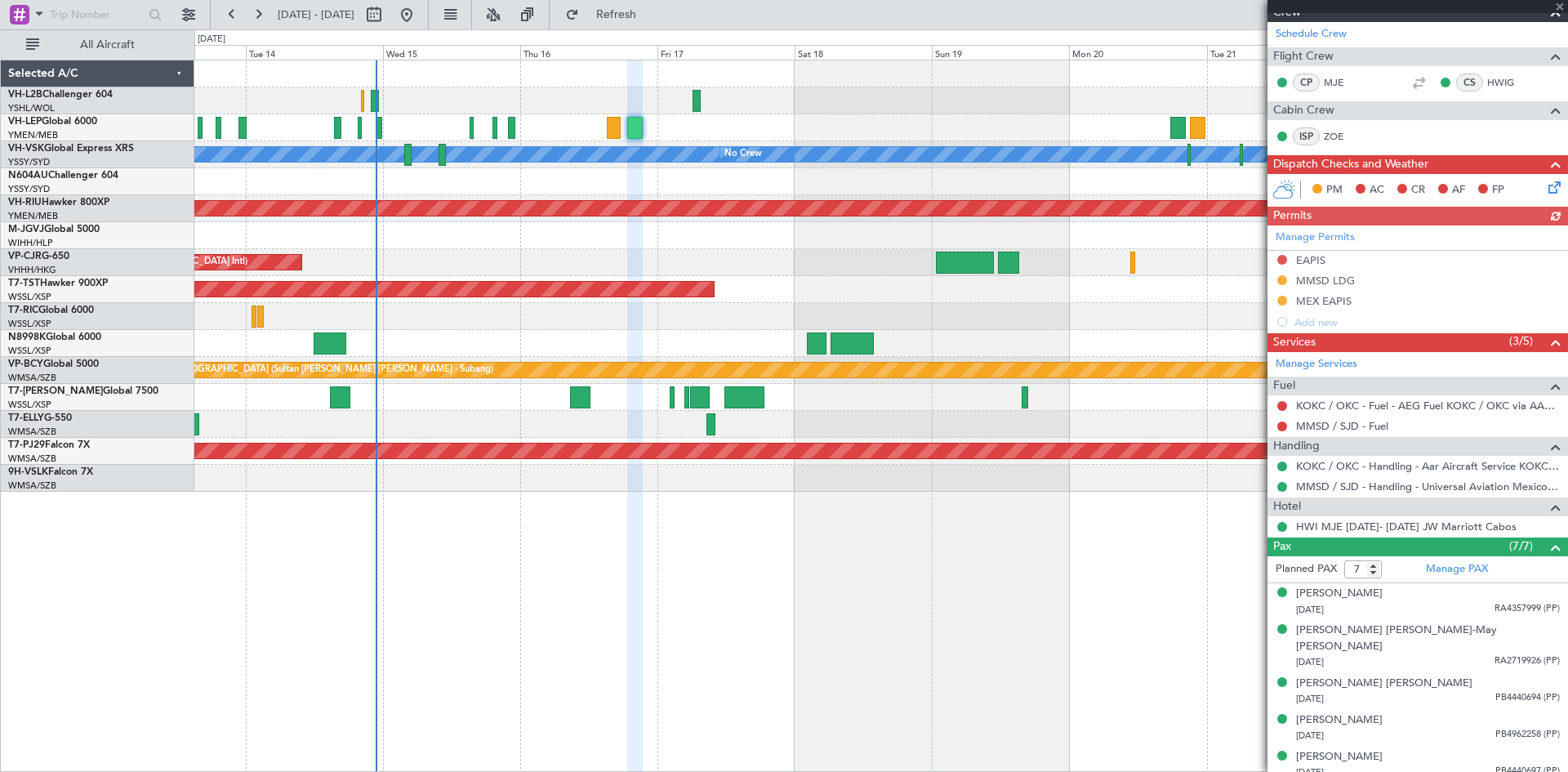
scroll to position [325, 0]
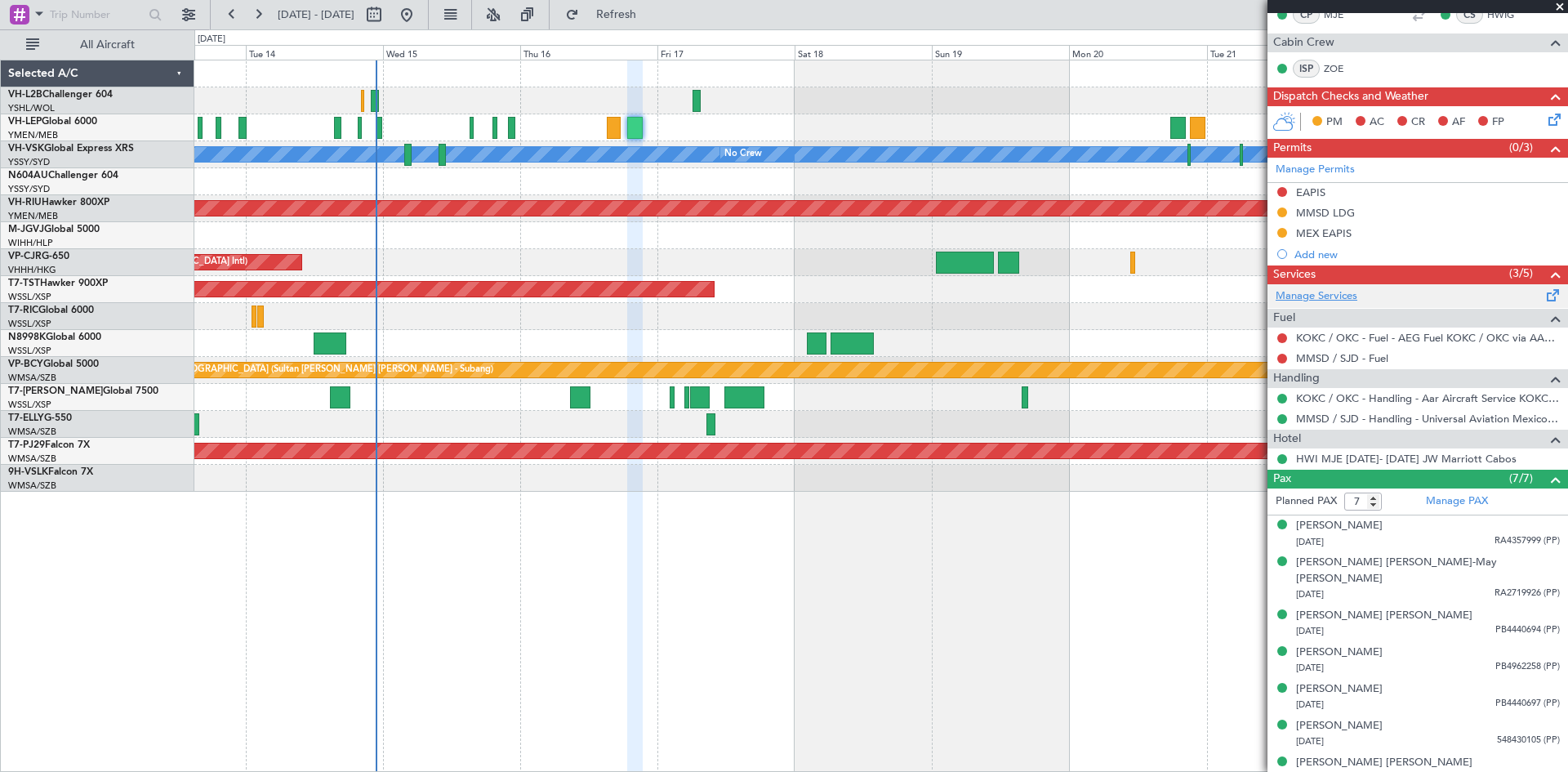
click at [1299, 297] on link "Manage Services" at bounding box center [1317, 297] width 82 height 17
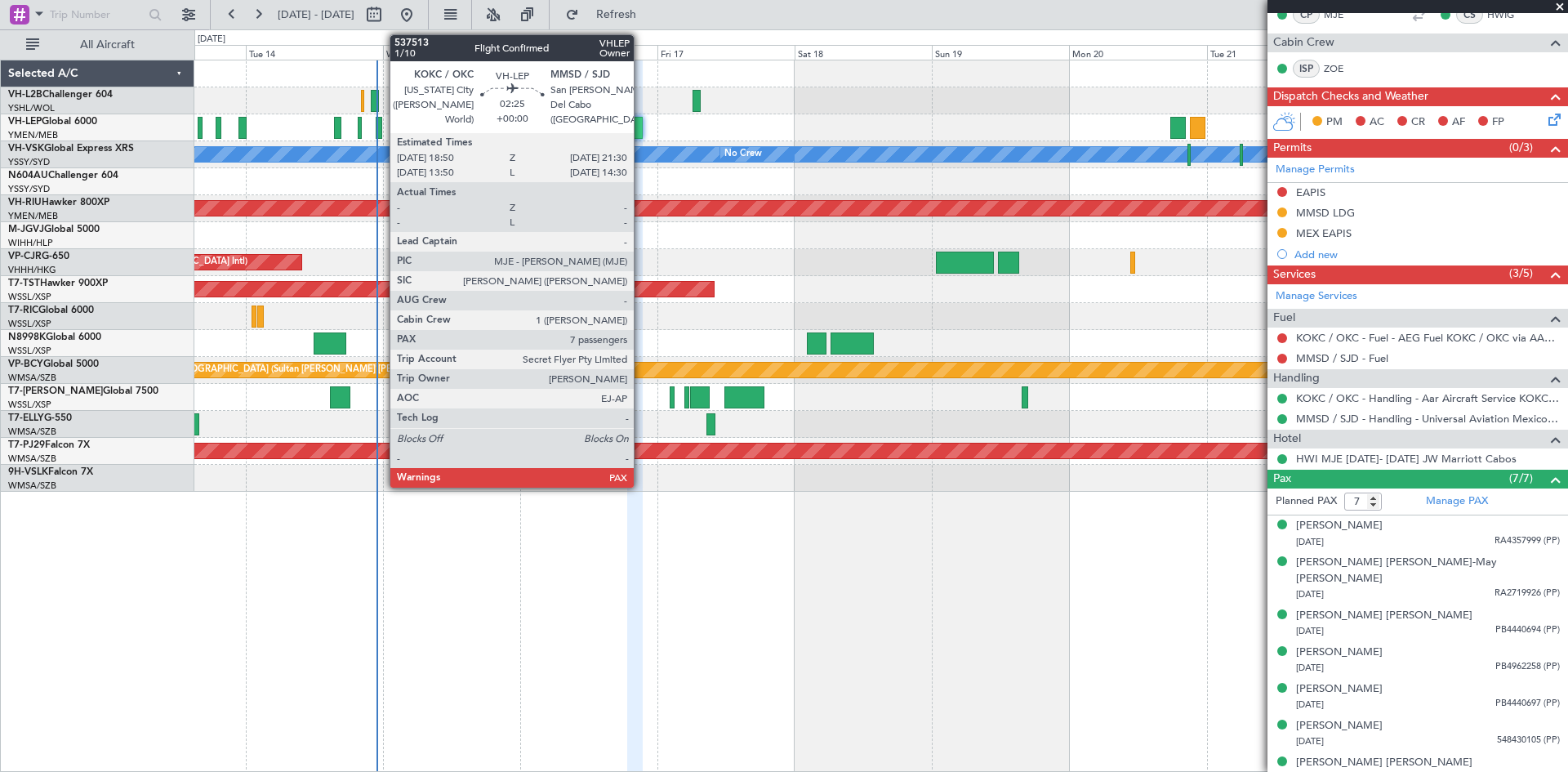
click at [637, 135] on div at bounding box center [635, 127] width 16 height 22
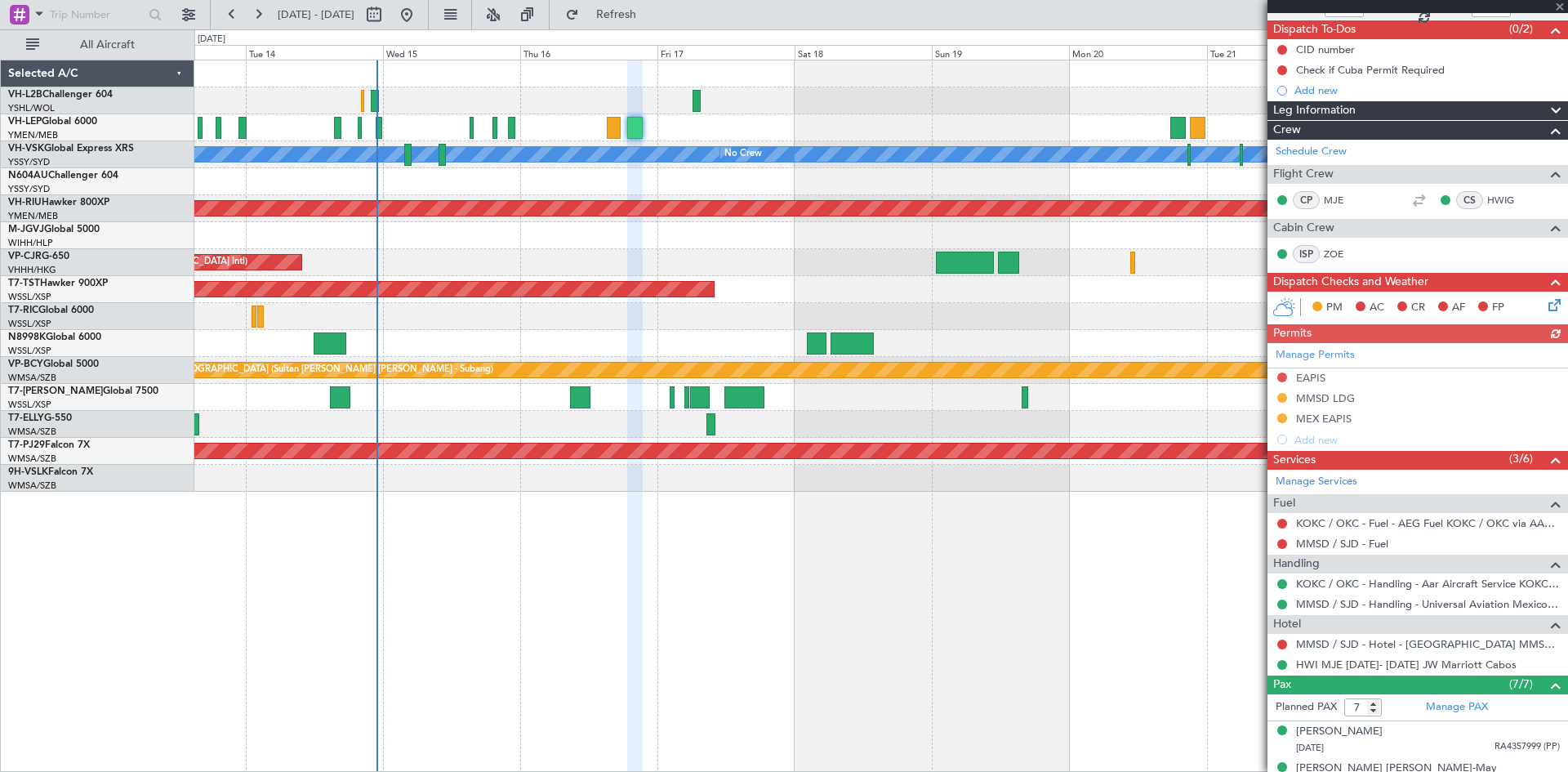
scroll to position [345, 0]
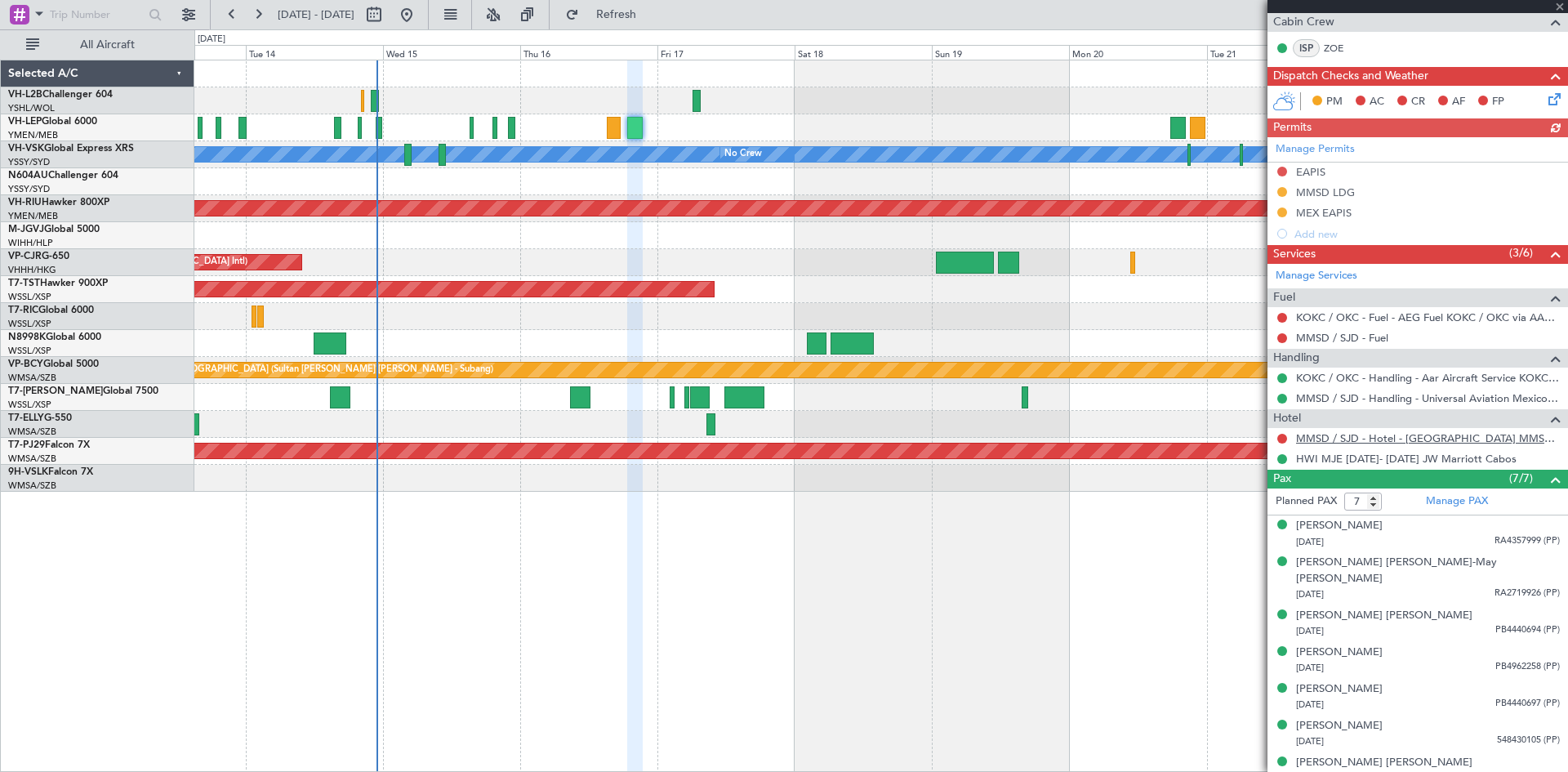
click at [1328, 441] on link "MMSD / SJD - Hotel - [GEOGRAPHIC_DATA] MMSD / SJD" at bounding box center [1428, 439] width 264 height 14
click at [1367, 457] on link "HWI MJE [DATE]- [DATE] JW Marriott Cabos" at bounding box center [1406, 459] width 221 height 14
click at [638, 137] on div at bounding box center [635, 127] width 16 height 22
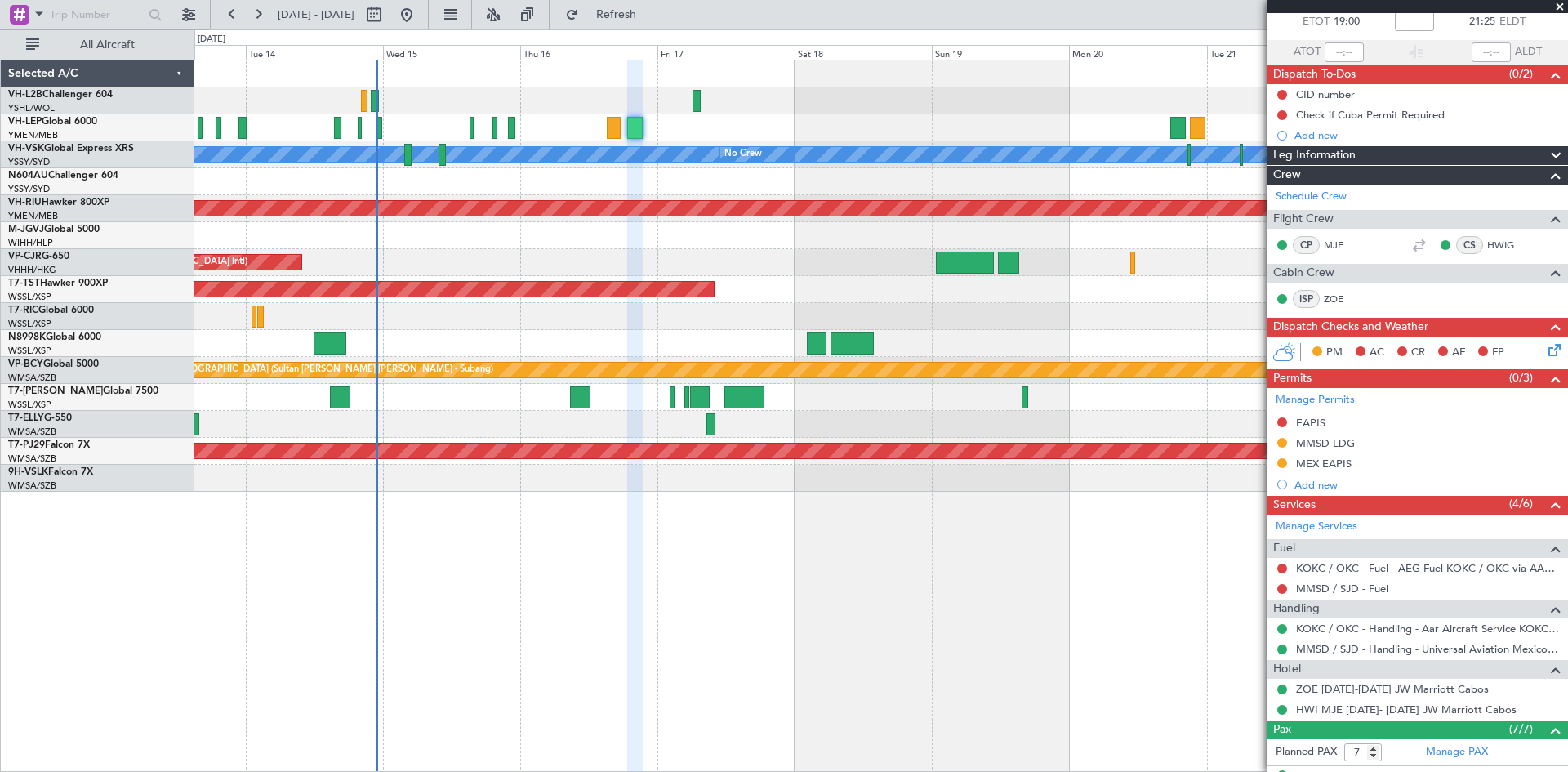
scroll to position [0, 0]
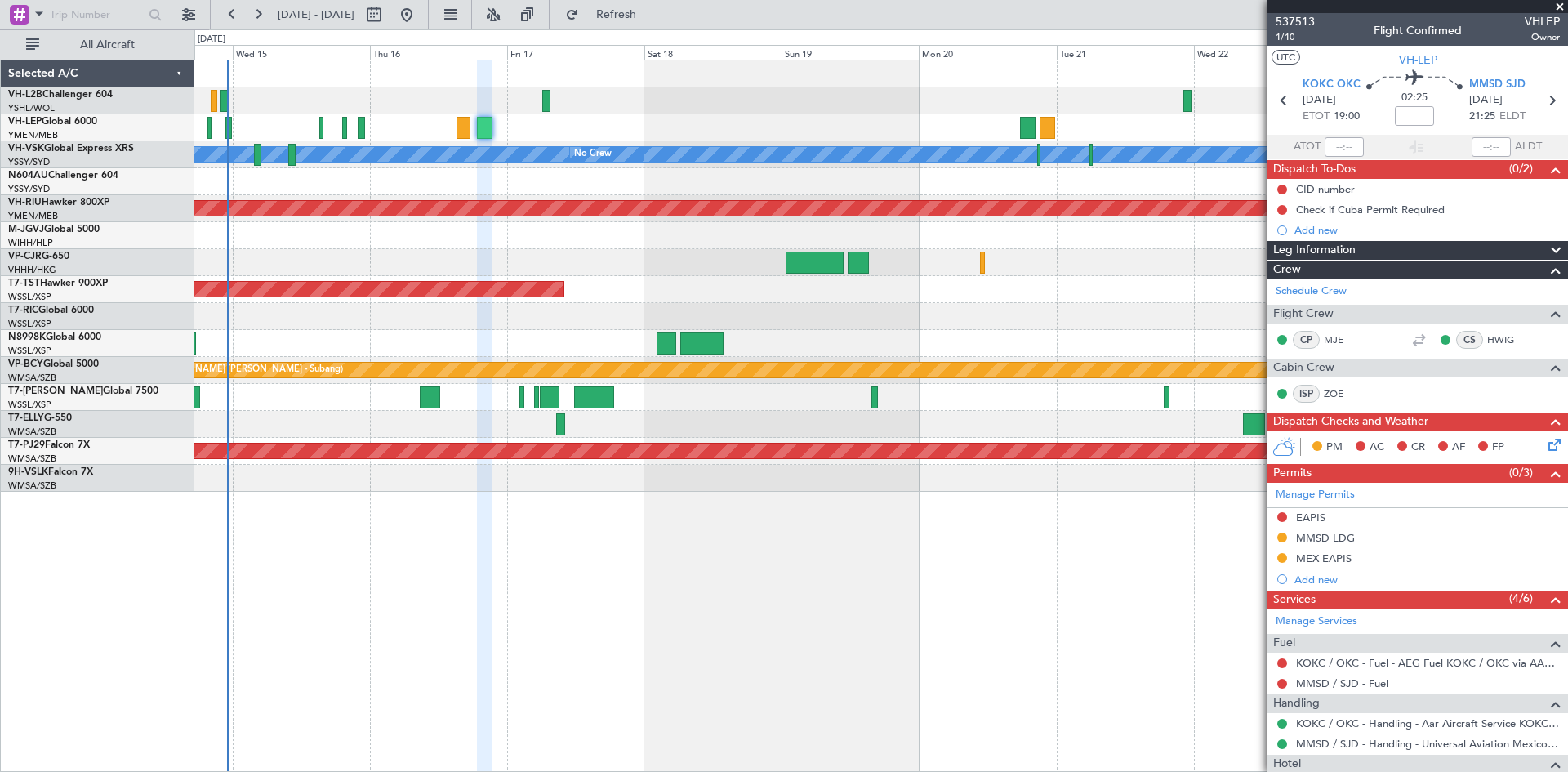
click at [656, 623] on div "Unplanned Maint Wichita (Wichita Mid-continent) [PERSON_NAME] No Crew Planned M…" at bounding box center [881, 415] width 1374 height 713
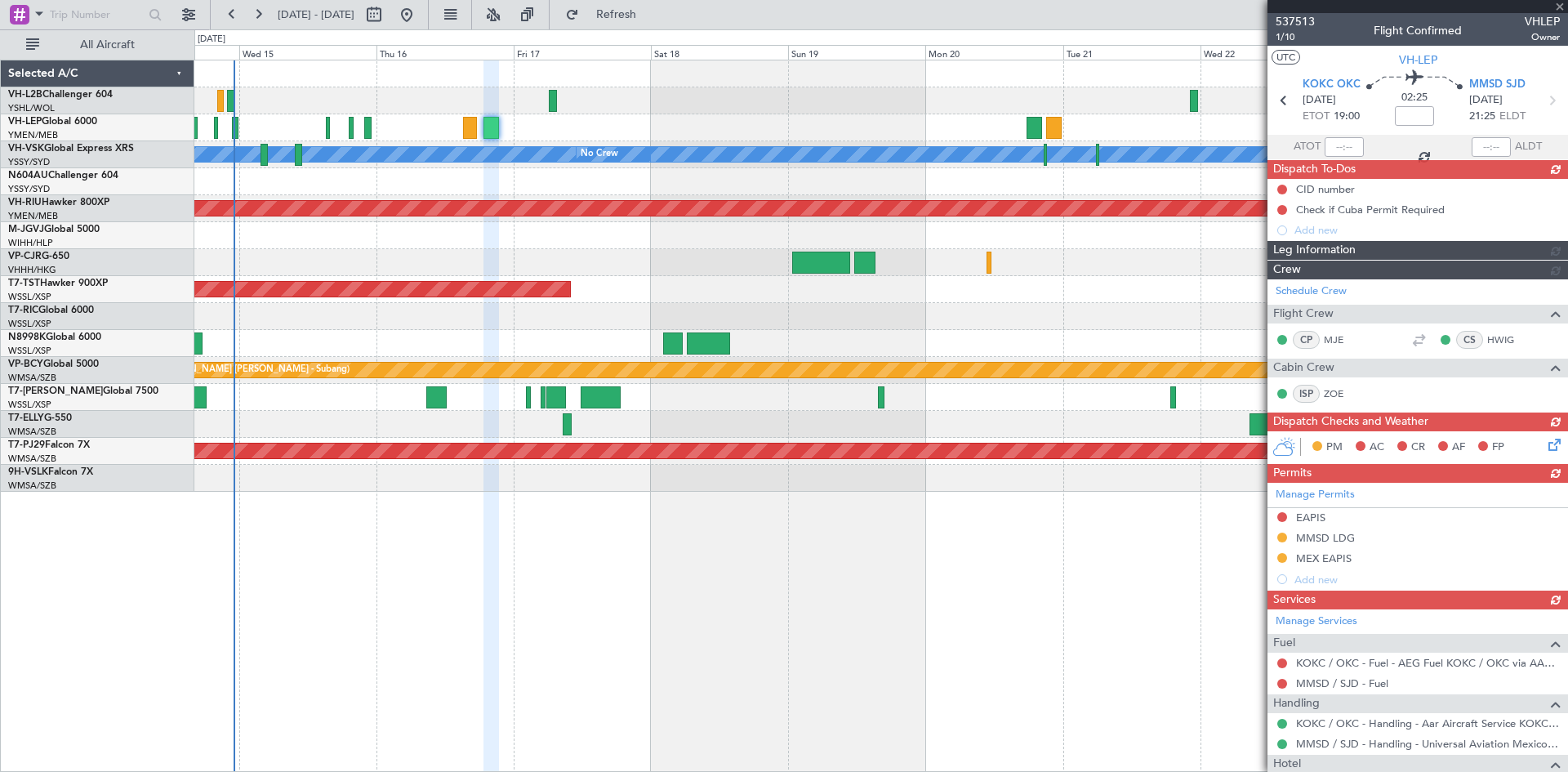
click at [950, 570] on div "Unplanned Maint Wichita (Wichita Mid-continent) [PERSON_NAME] No Crew Planned M…" at bounding box center [881, 415] width 1374 height 713
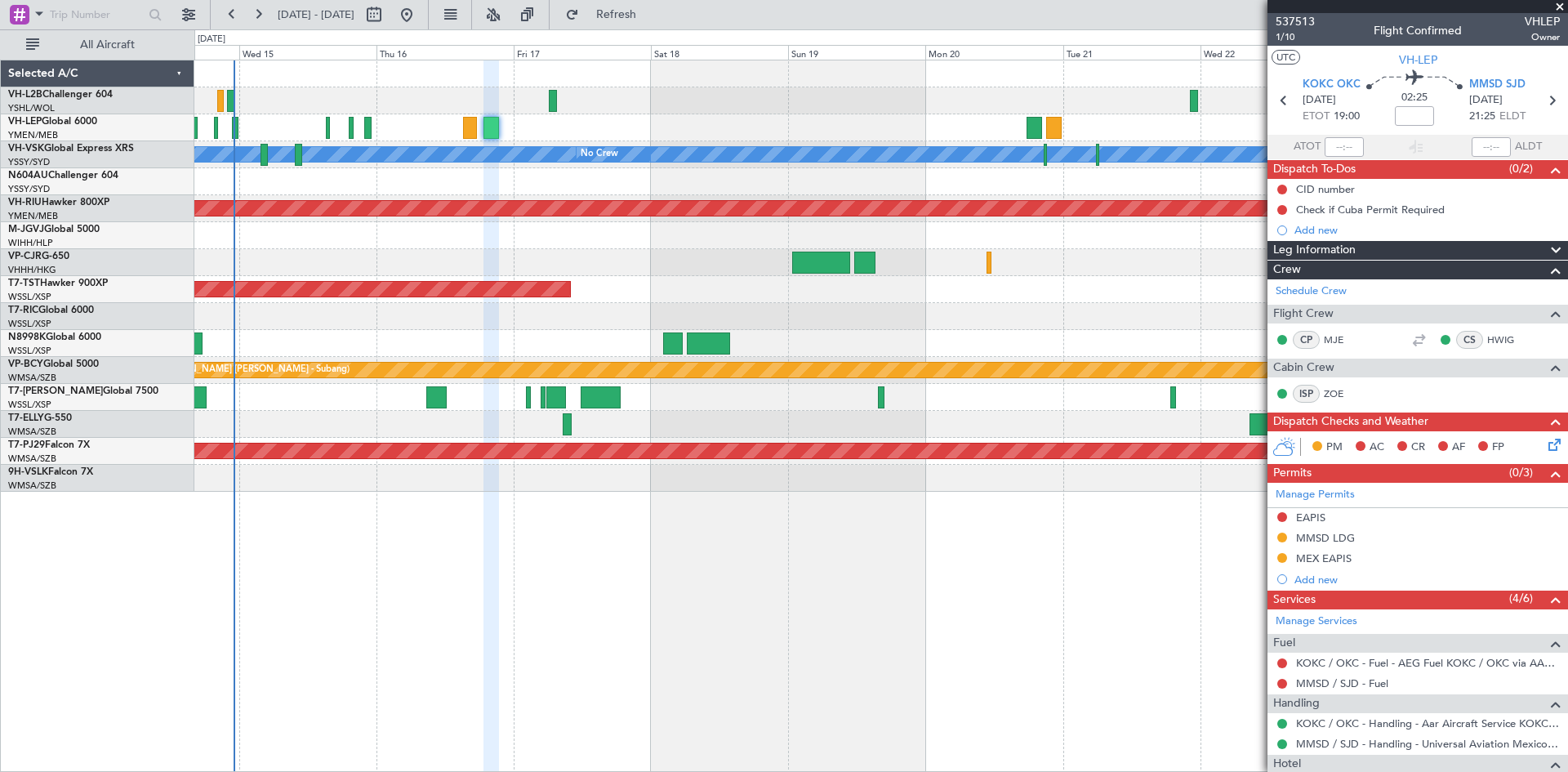
click at [950, 570] on div "Unplanned Maint Wichita (Wichita Mid-continent) [PERSON_NAME] No Crew Planned M…" at bounding box center [881, 415] width 1374 height 713
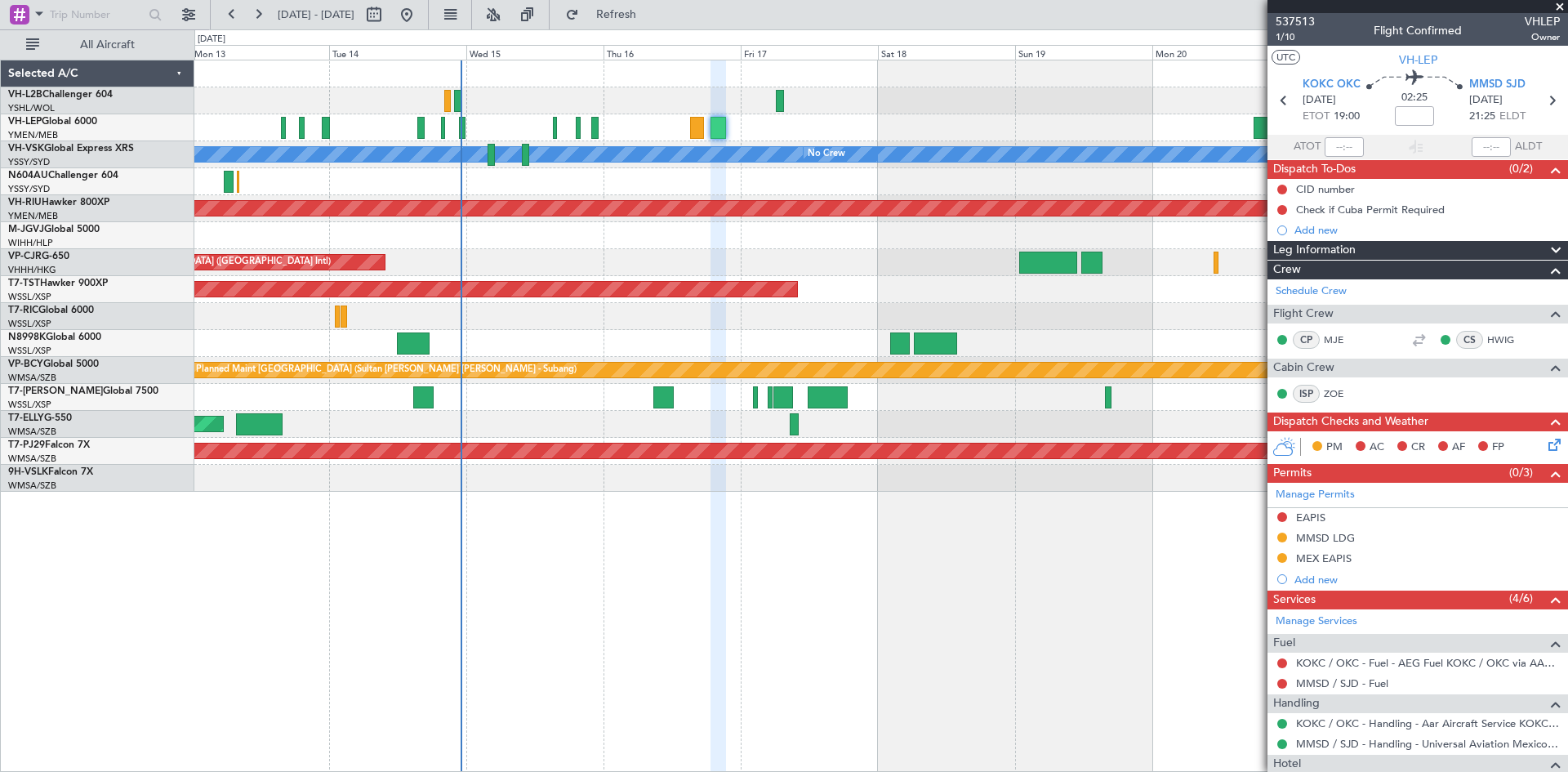
click at [831, 578] on div "Unplanned Maint Wichita (Wichita Mid-continent) [PERSON_NAME] No Crew Planned M…" at bounding box center [881, 415] width 1374 height 713
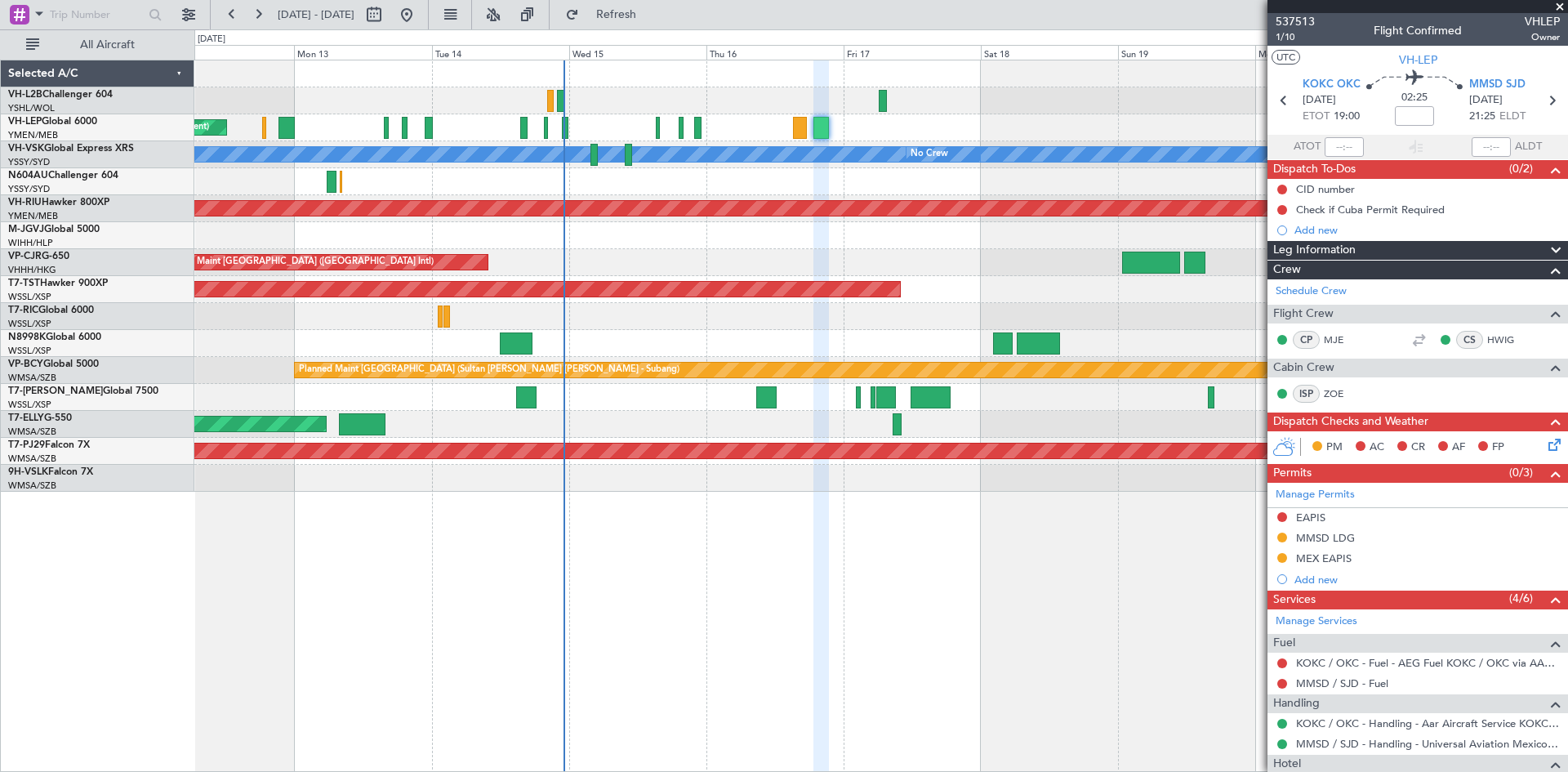
click at [539, 195] on div at bounding box center [881, 181] width 1373 height 27
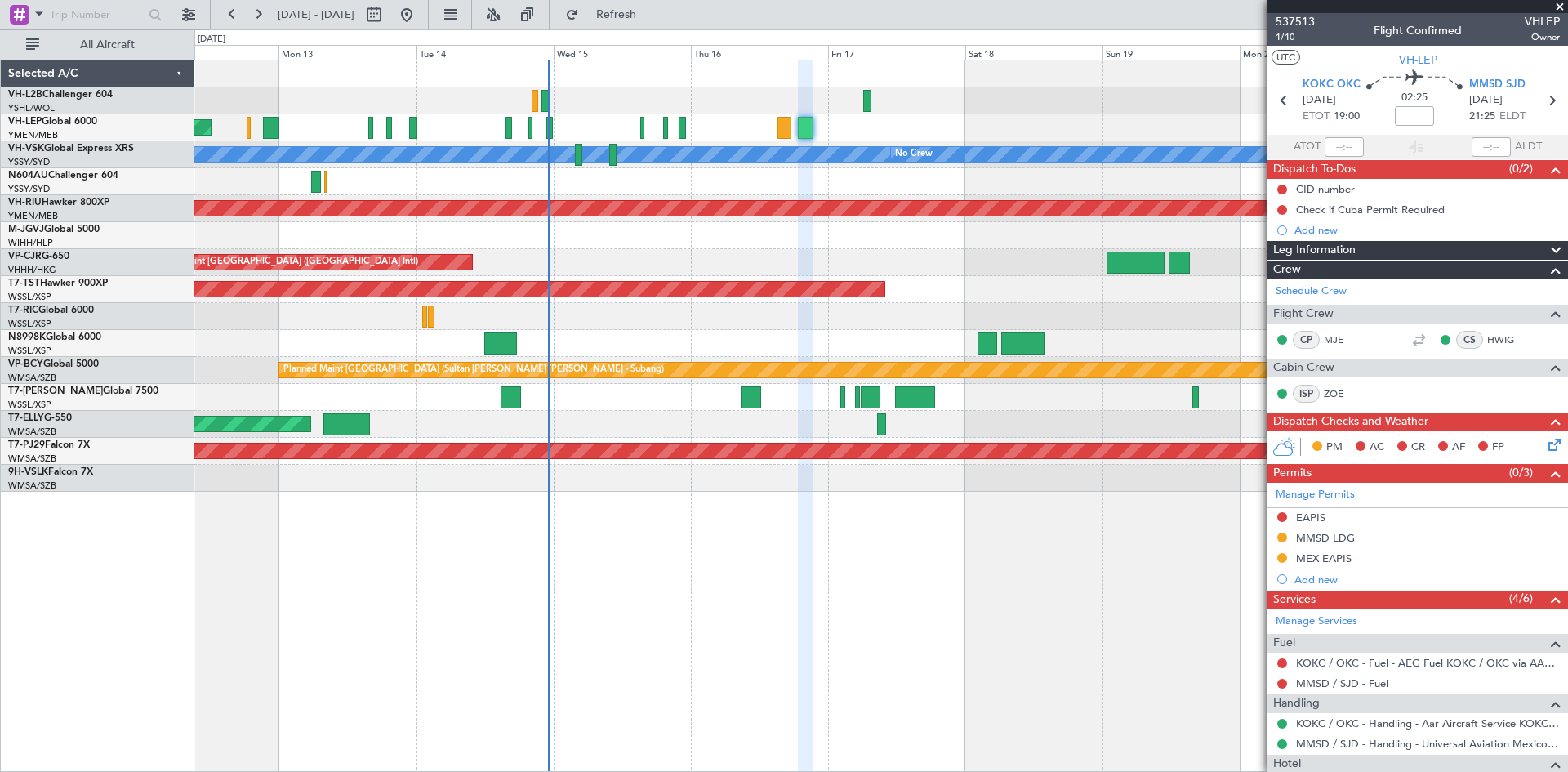
click at [594, 189] on div at bounding box center [881, 181] width 1373 height 27
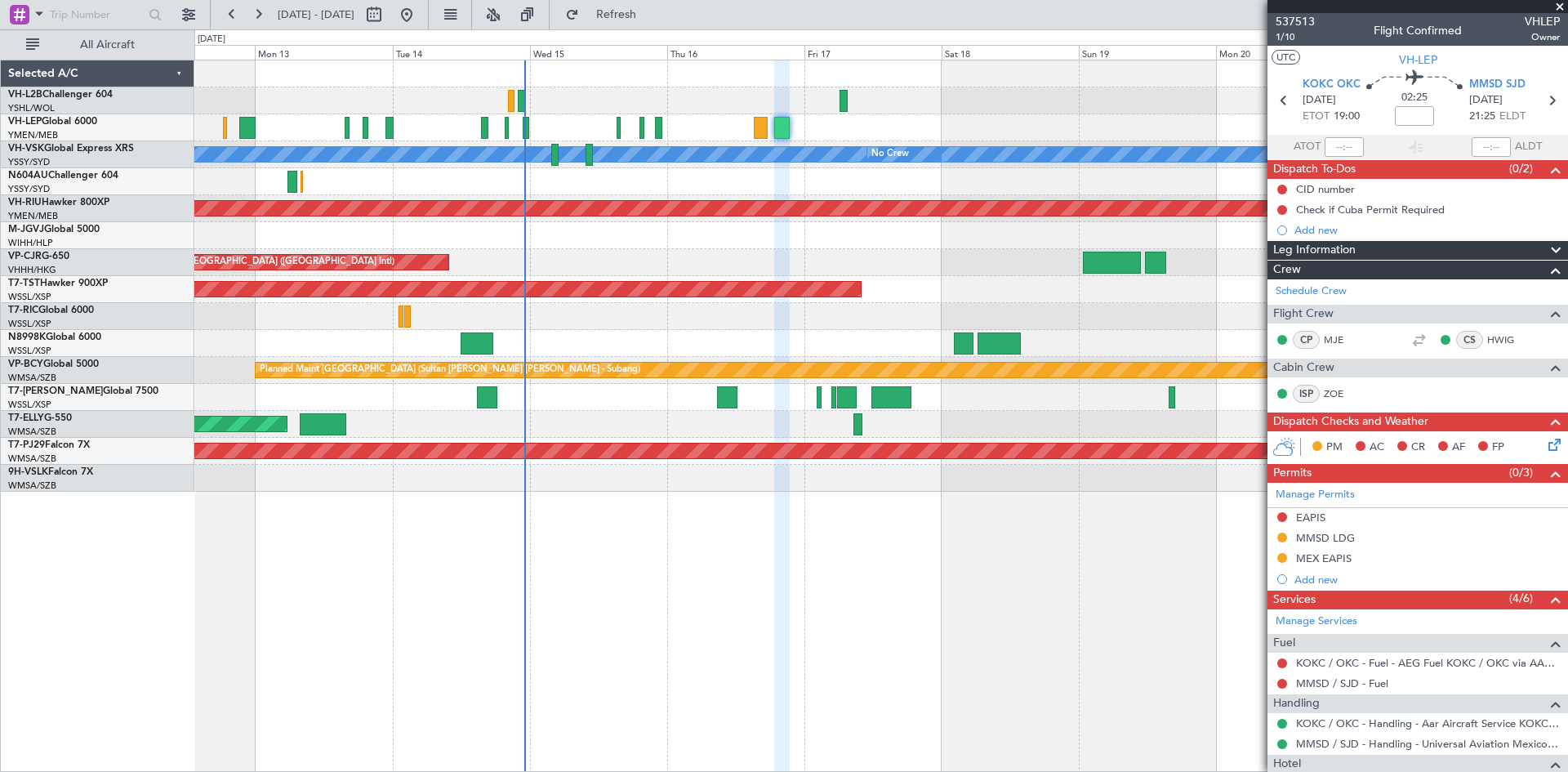
click at [883, 243] on div at bounding box center [881, 236] width 1373 height 27
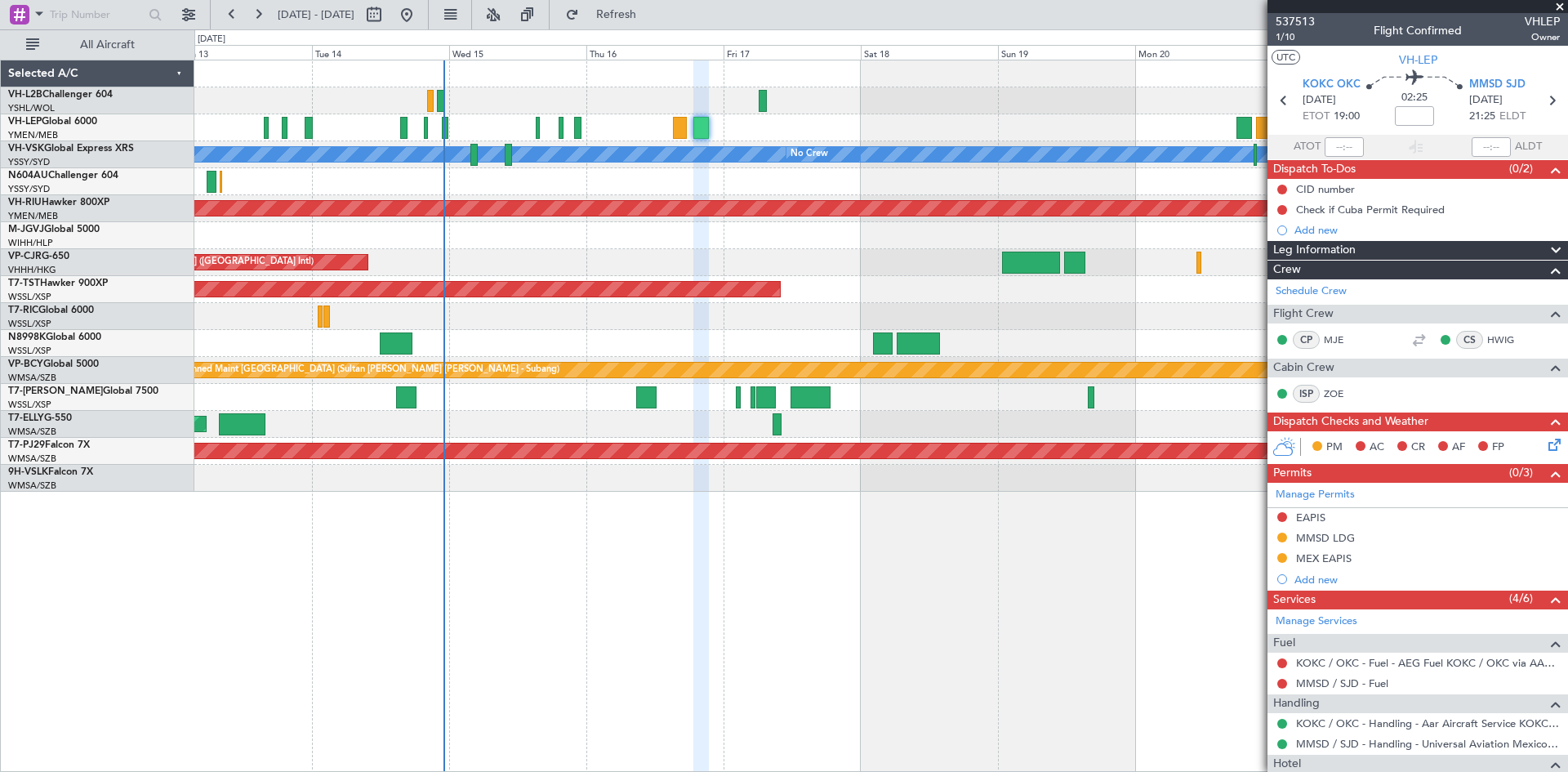
click at [968, 323] on div at bounding box center [881, 316] width 1373 height 27
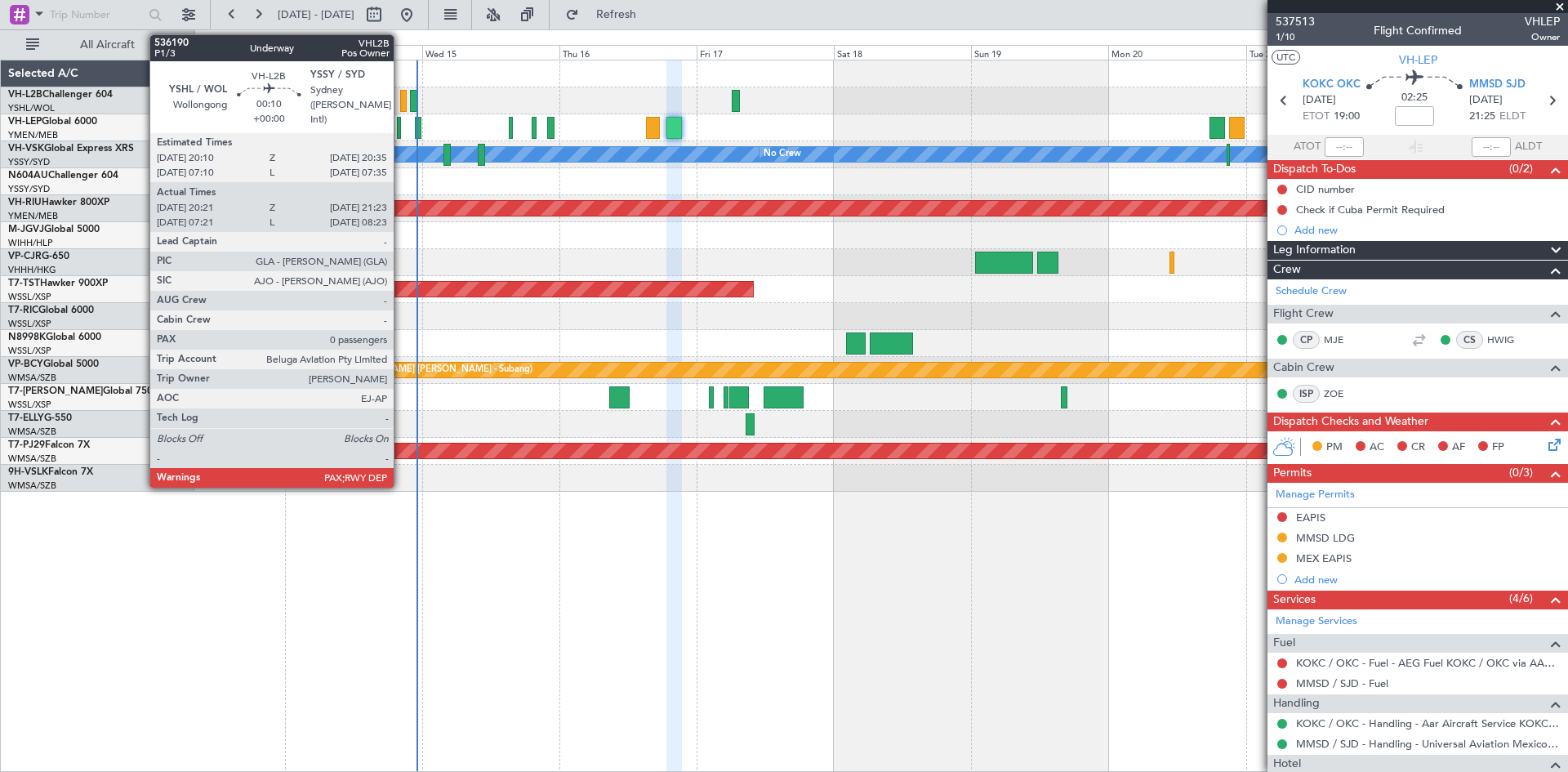
click at [401, 99] on div at bounding box center [403, 100] width 6 height 22
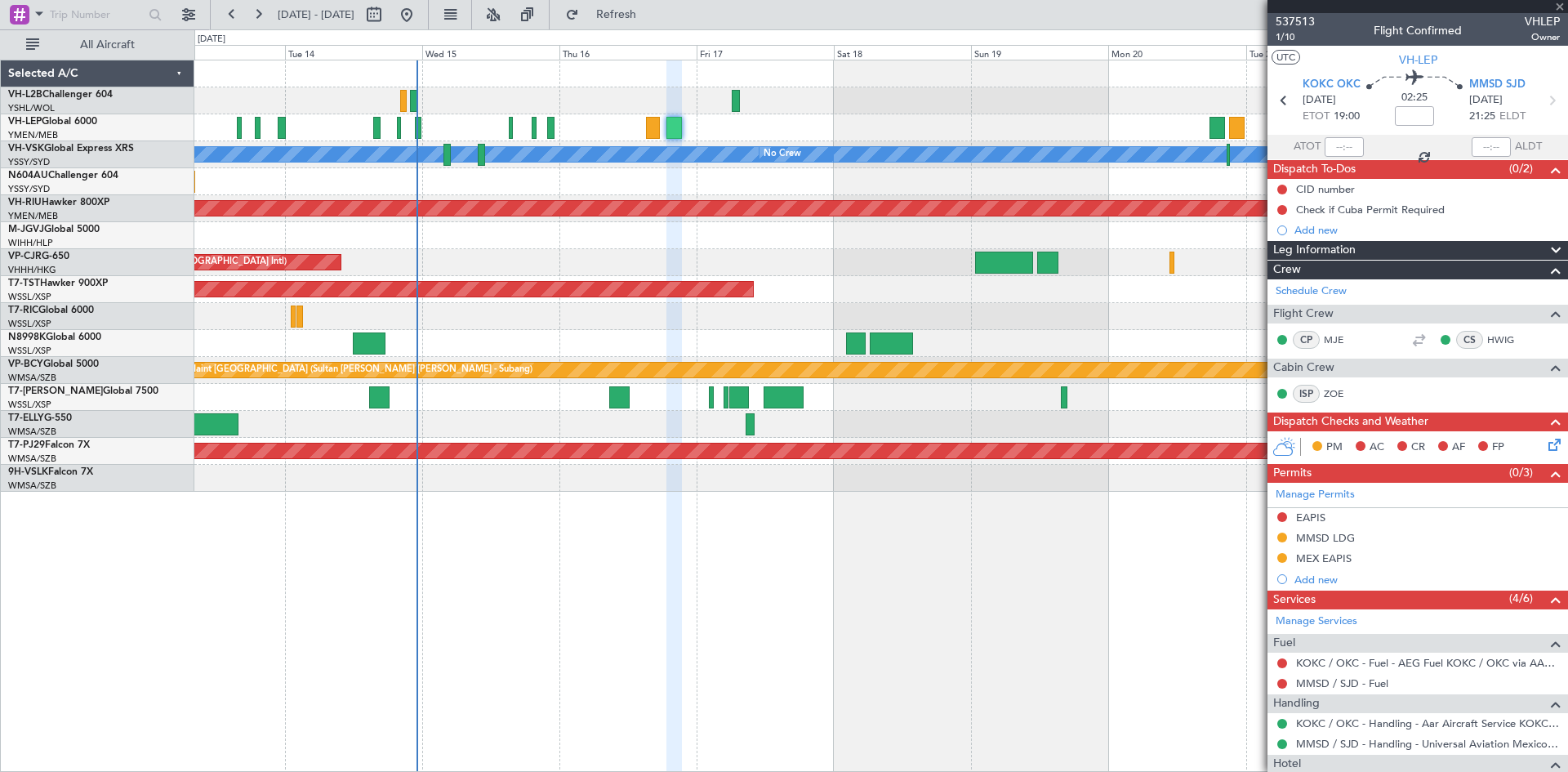
type input "20:31"
type input "21:18"
type input "0"
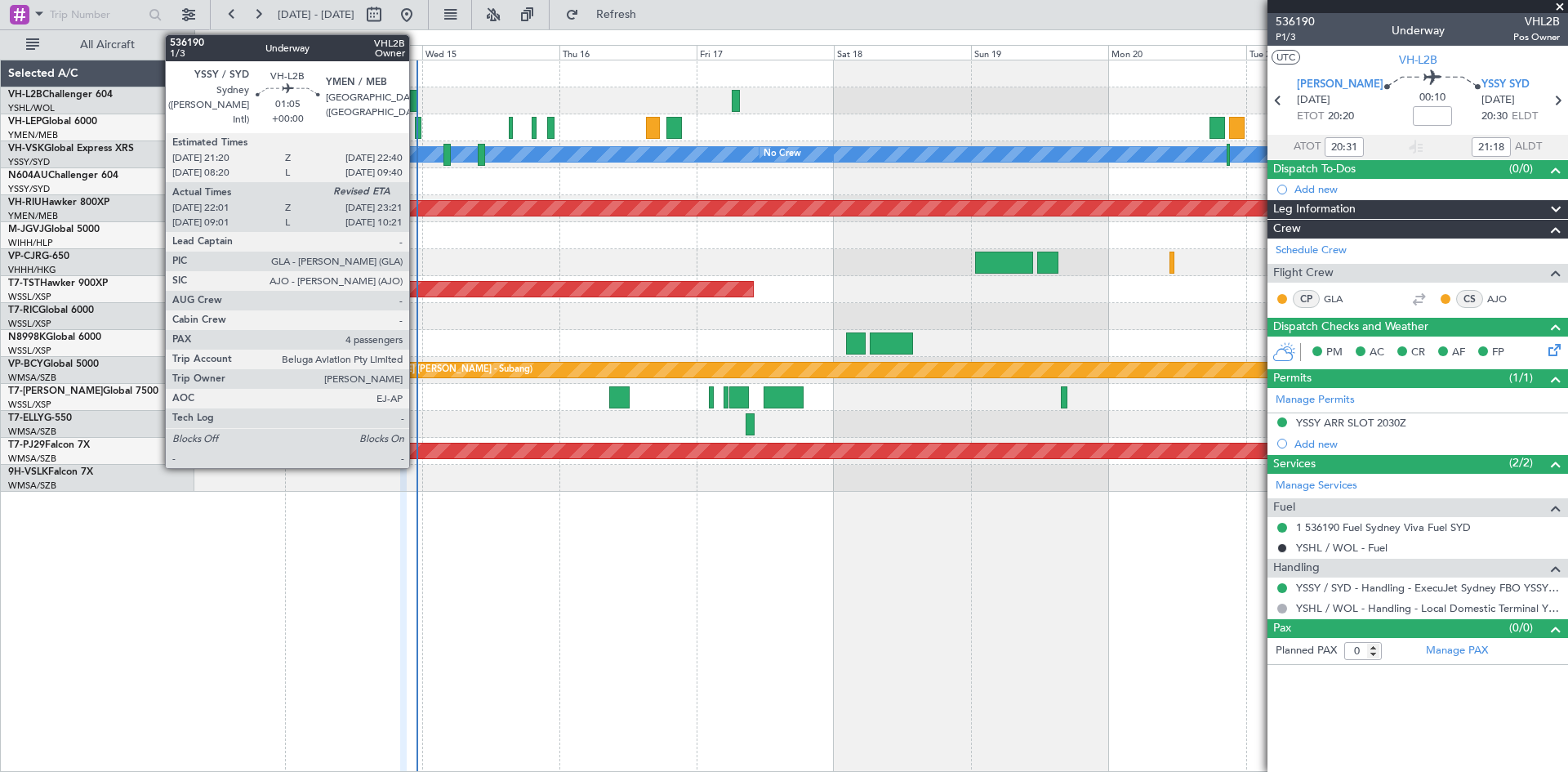
click at [417, 98] on div at bounding box center [413, 100] width 8 height 22
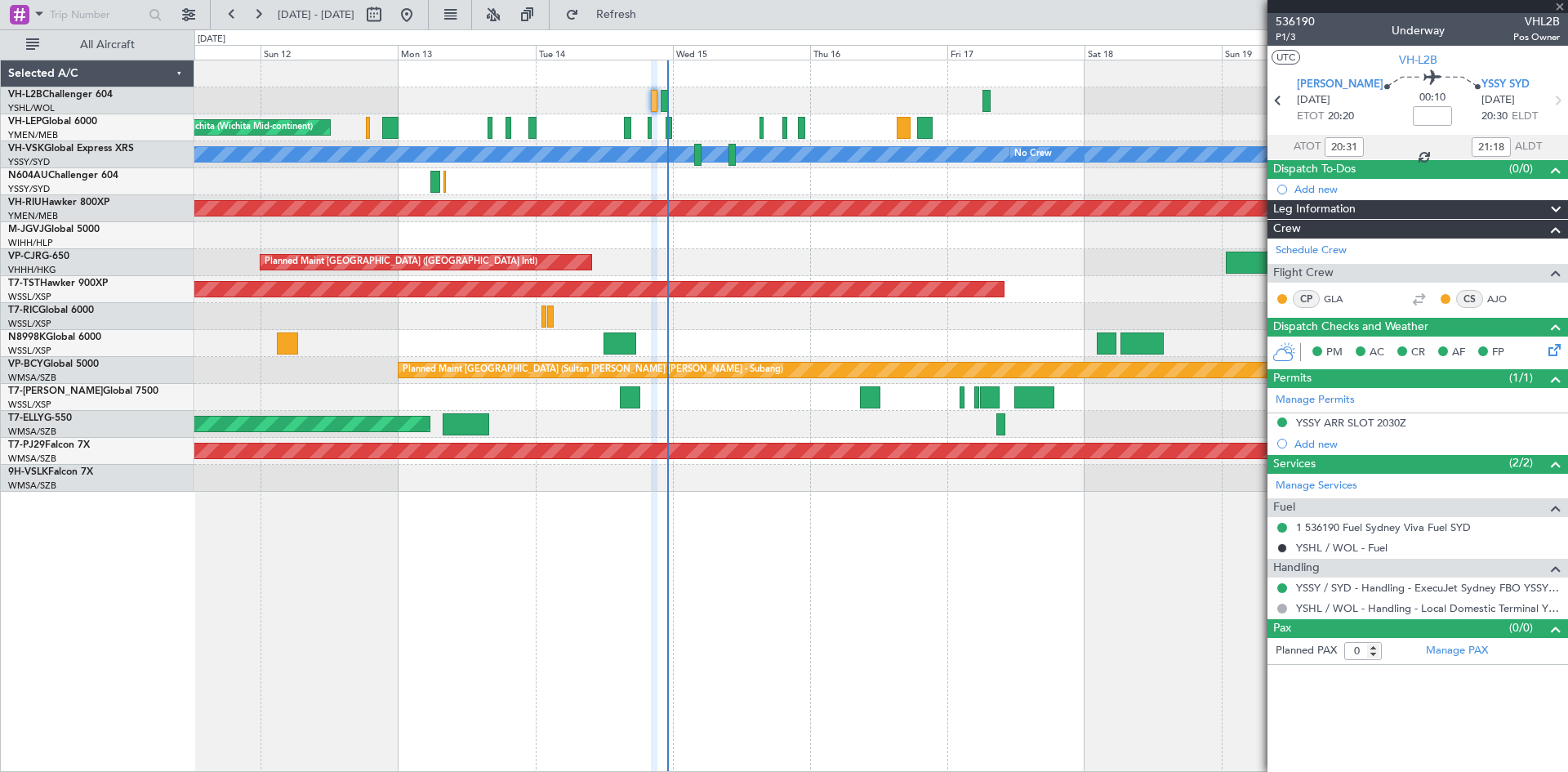
type input "22:11"
type input "4"
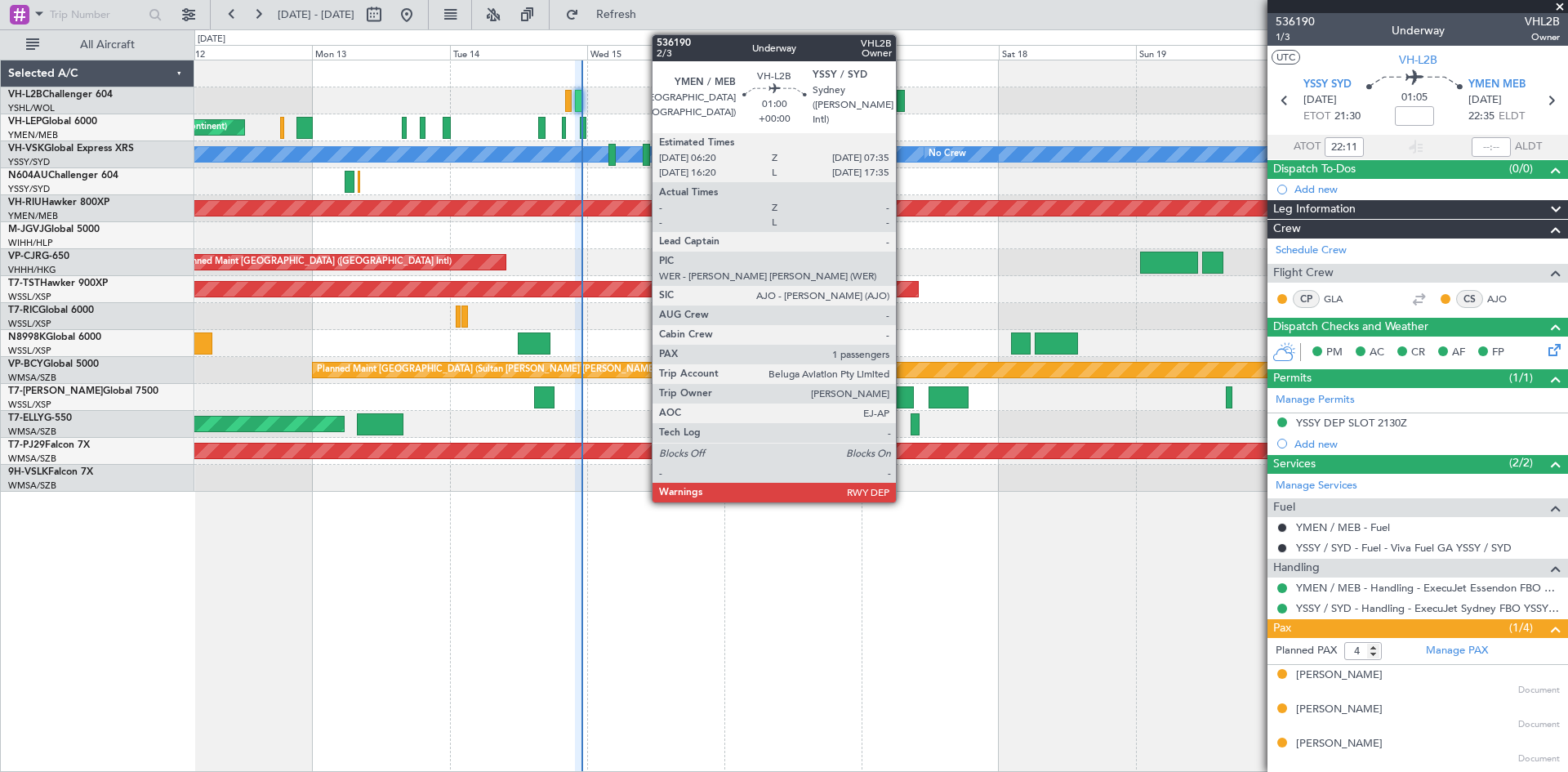
click at [903, 106] on div at bounding box center [900, 100] width 7 height 22
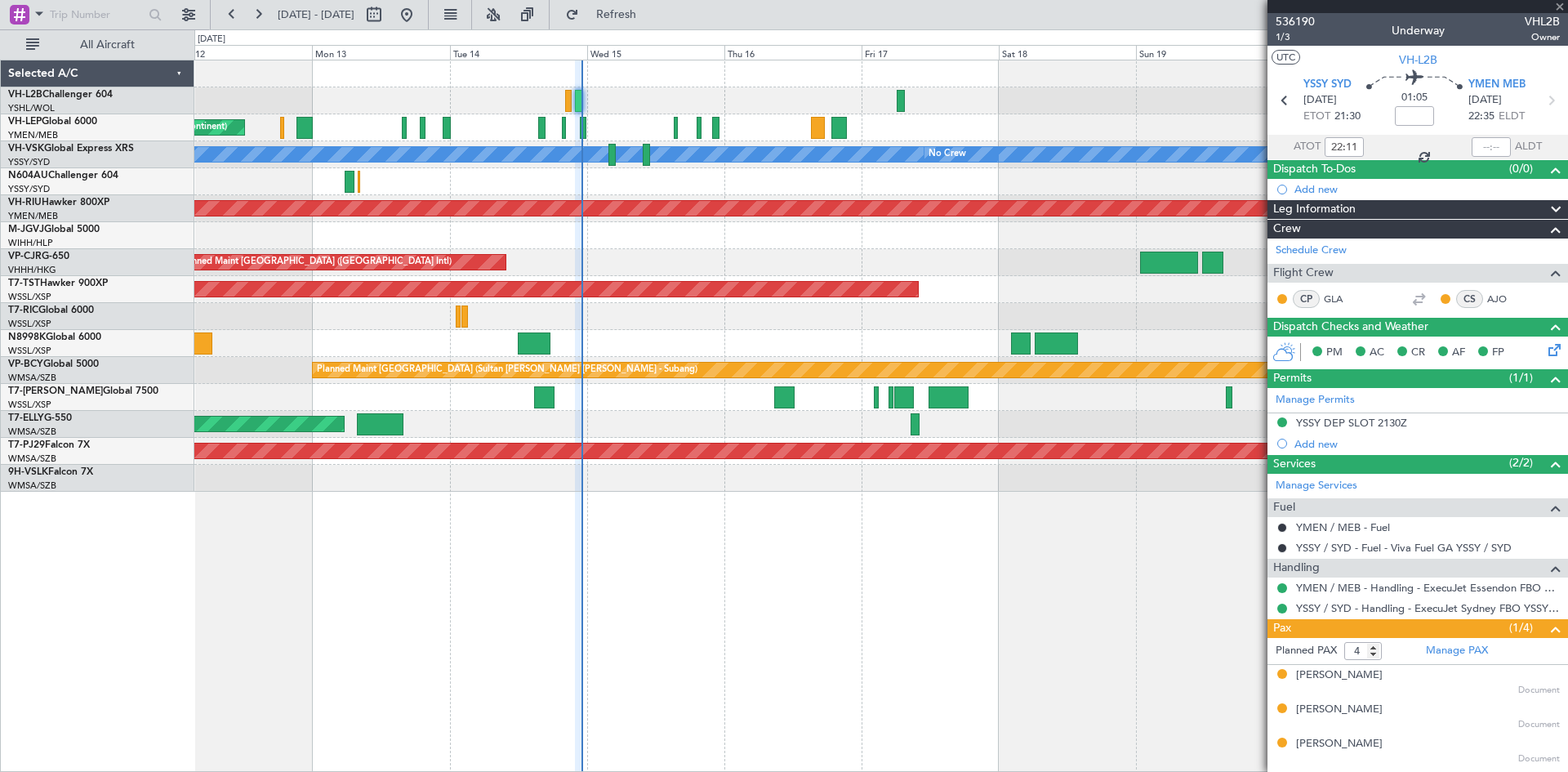
type input "1"
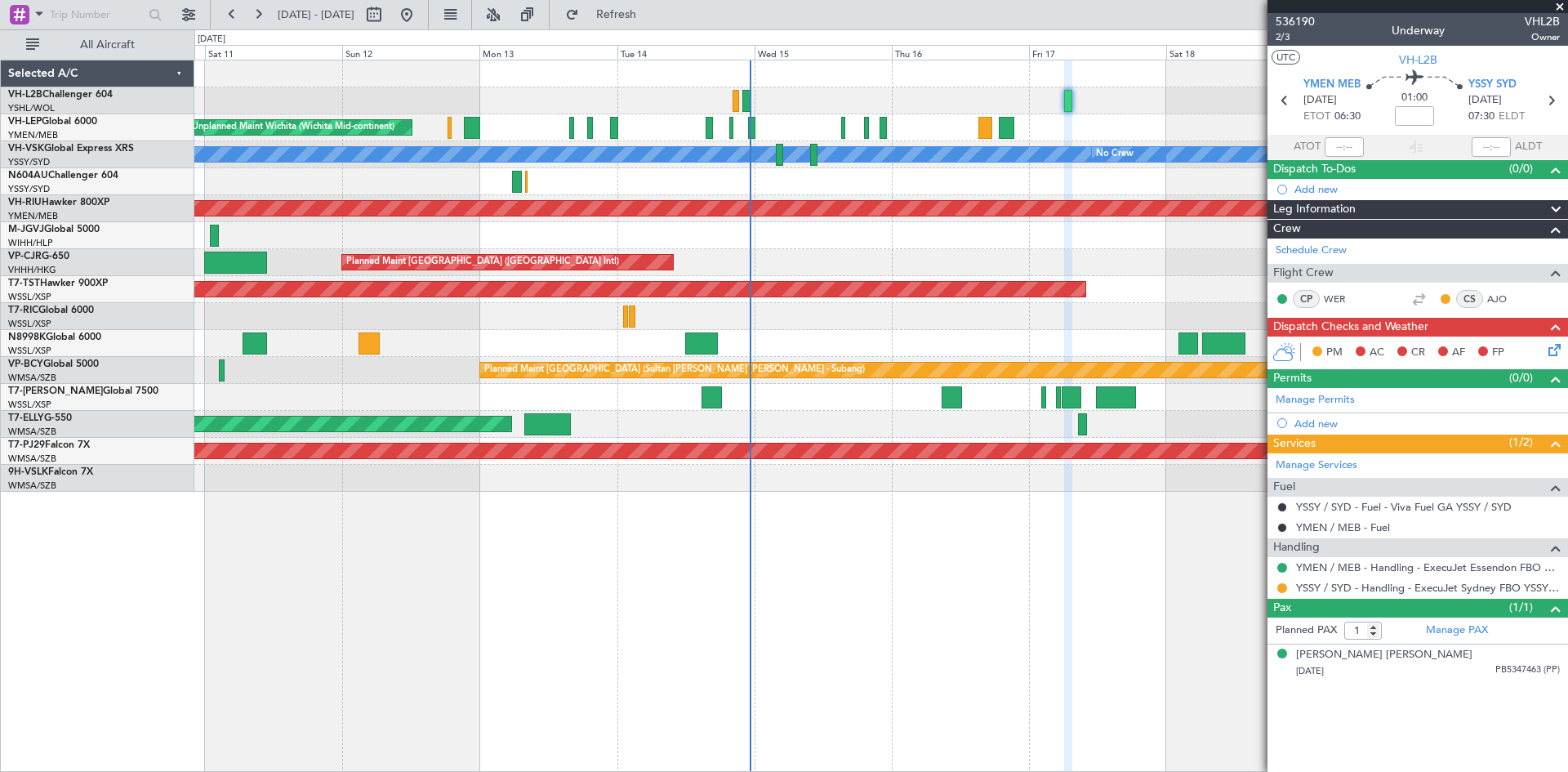
click at [981, 253] on div "Unplanned Maint Wichita (Wichita Mid-continent) [PERSON_NAME] No Crew Unplanned…" at bounding box center [881, 276] width 1373 height 432
click at [755, 137] on div "Unplanned Maint Wichita (Wichita Mid-continent)" at bounding box center [881, 127] width 1373 height 27
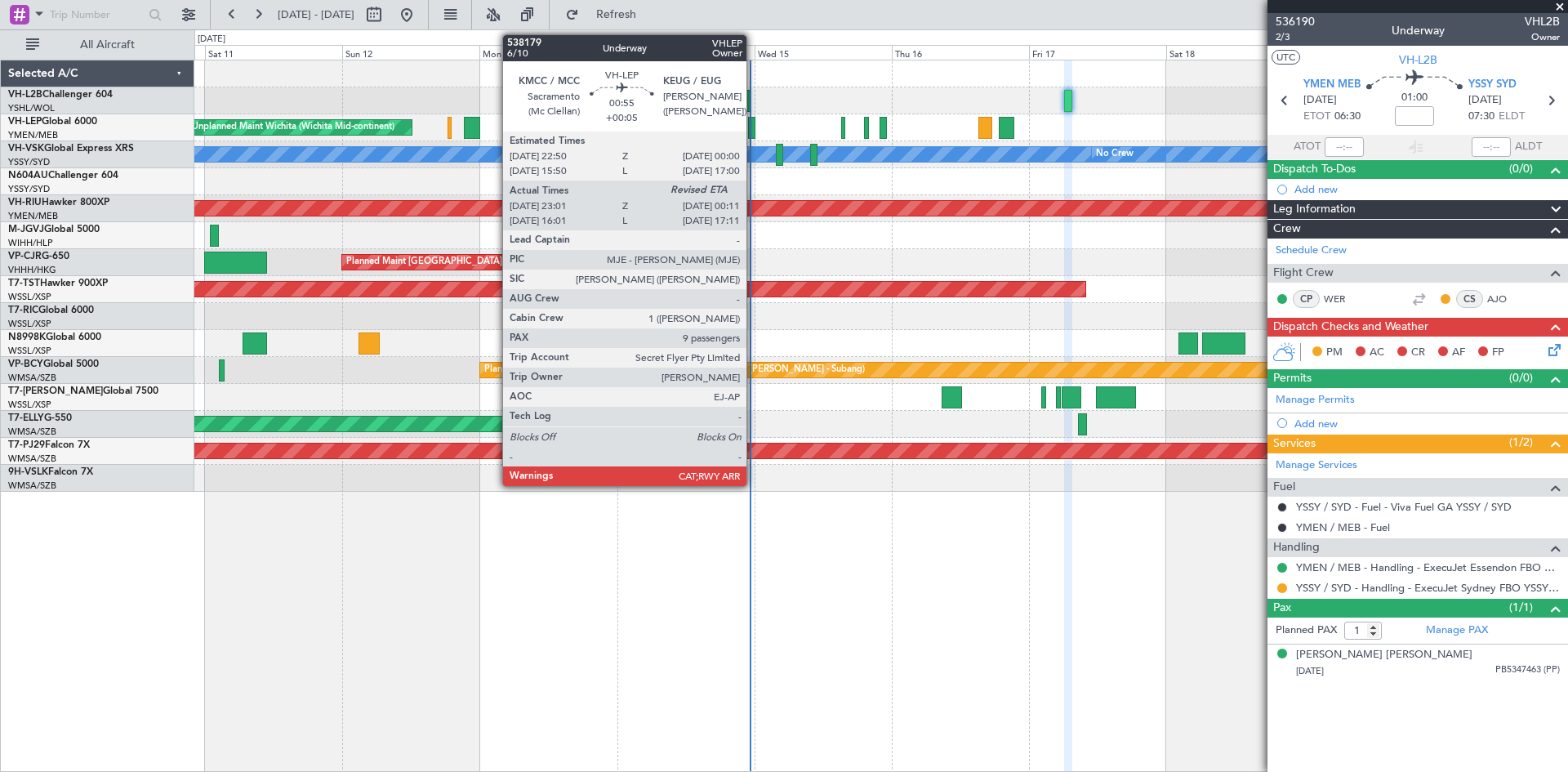
click at [753, 135] on div at bounding box center [752, 127] width 7 height 22
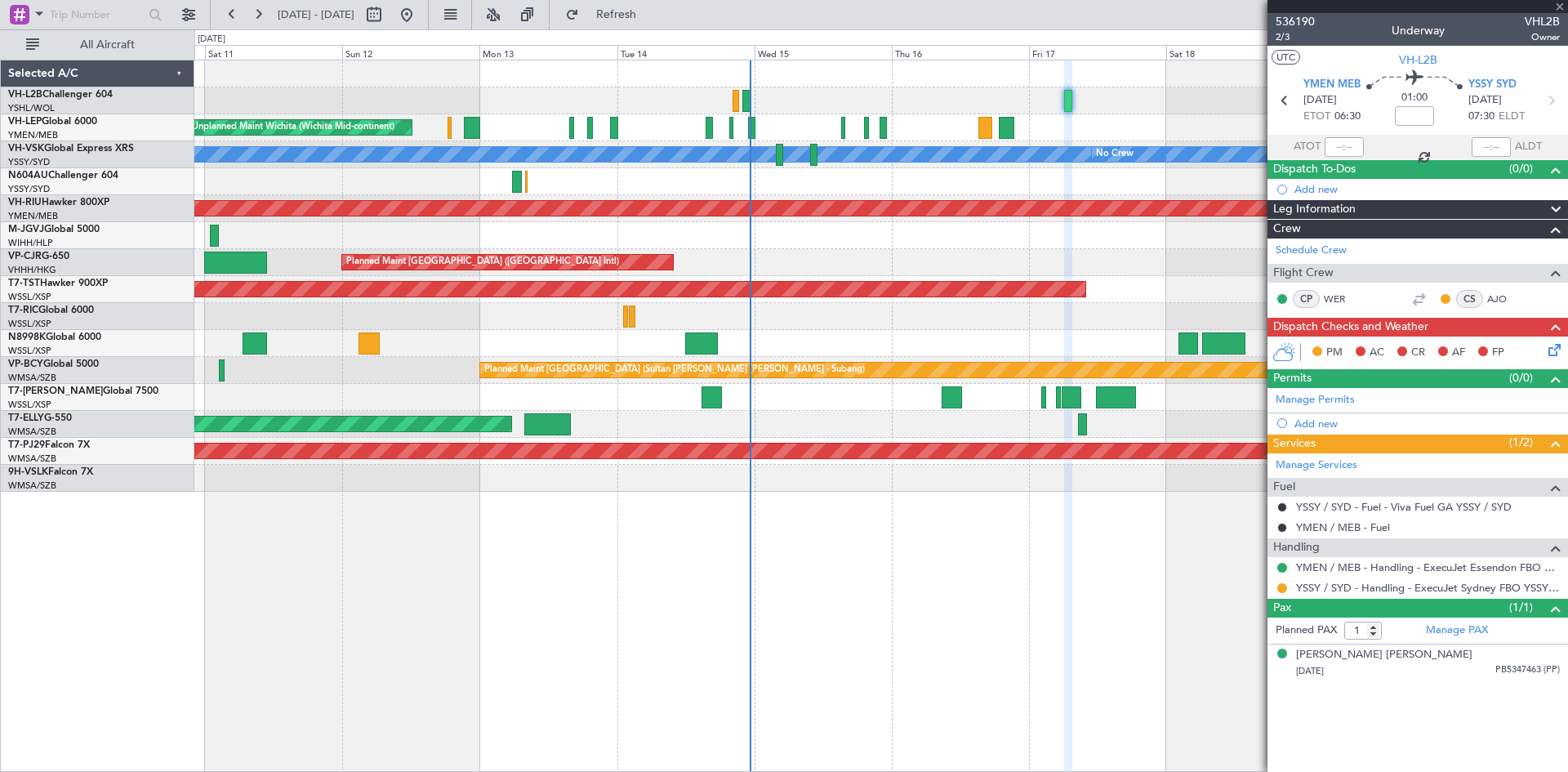
type input "+00:05"
type input "23:11"
type input "9"
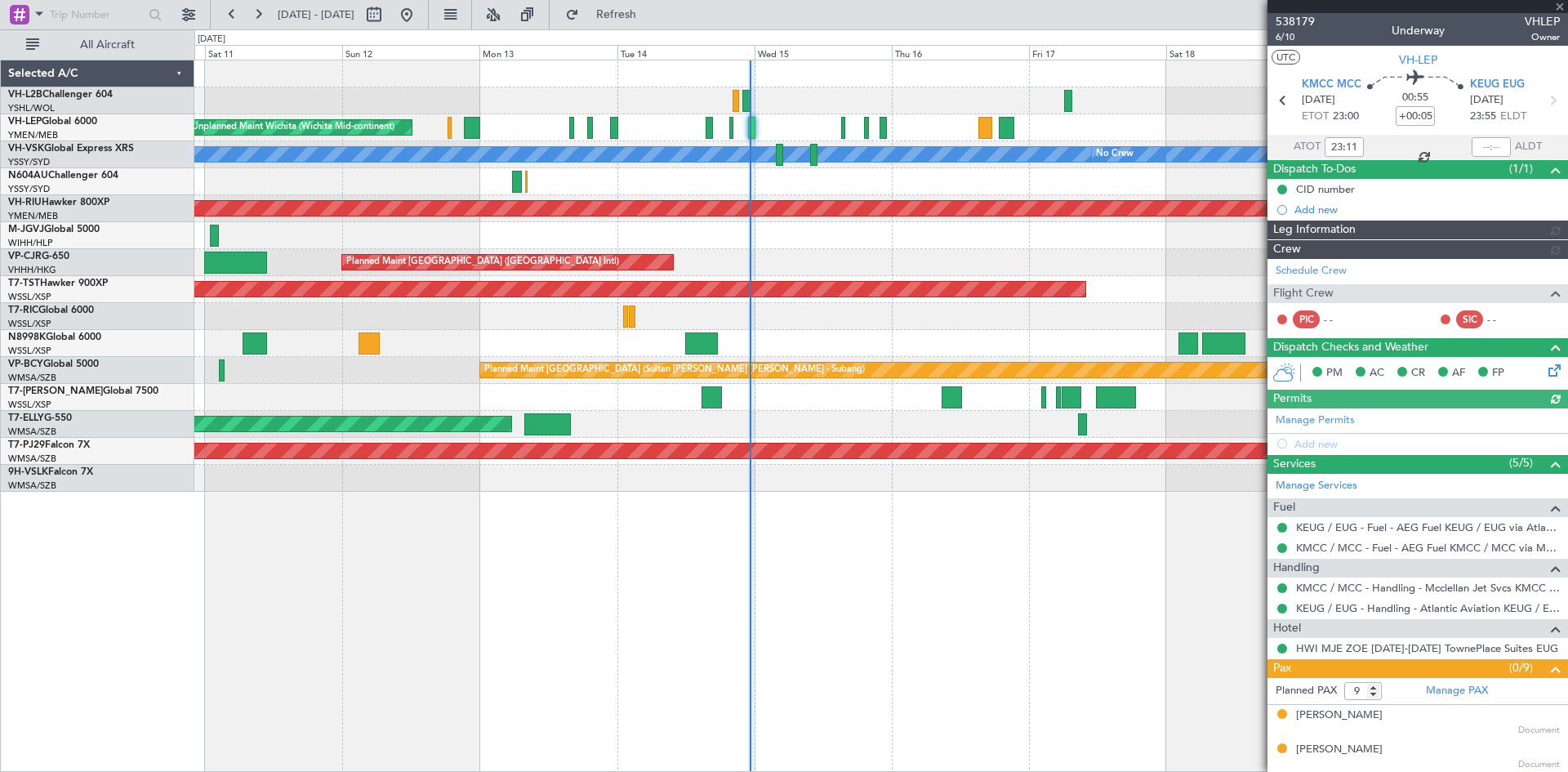
type input "[PERSON_NAME] (LEU)"
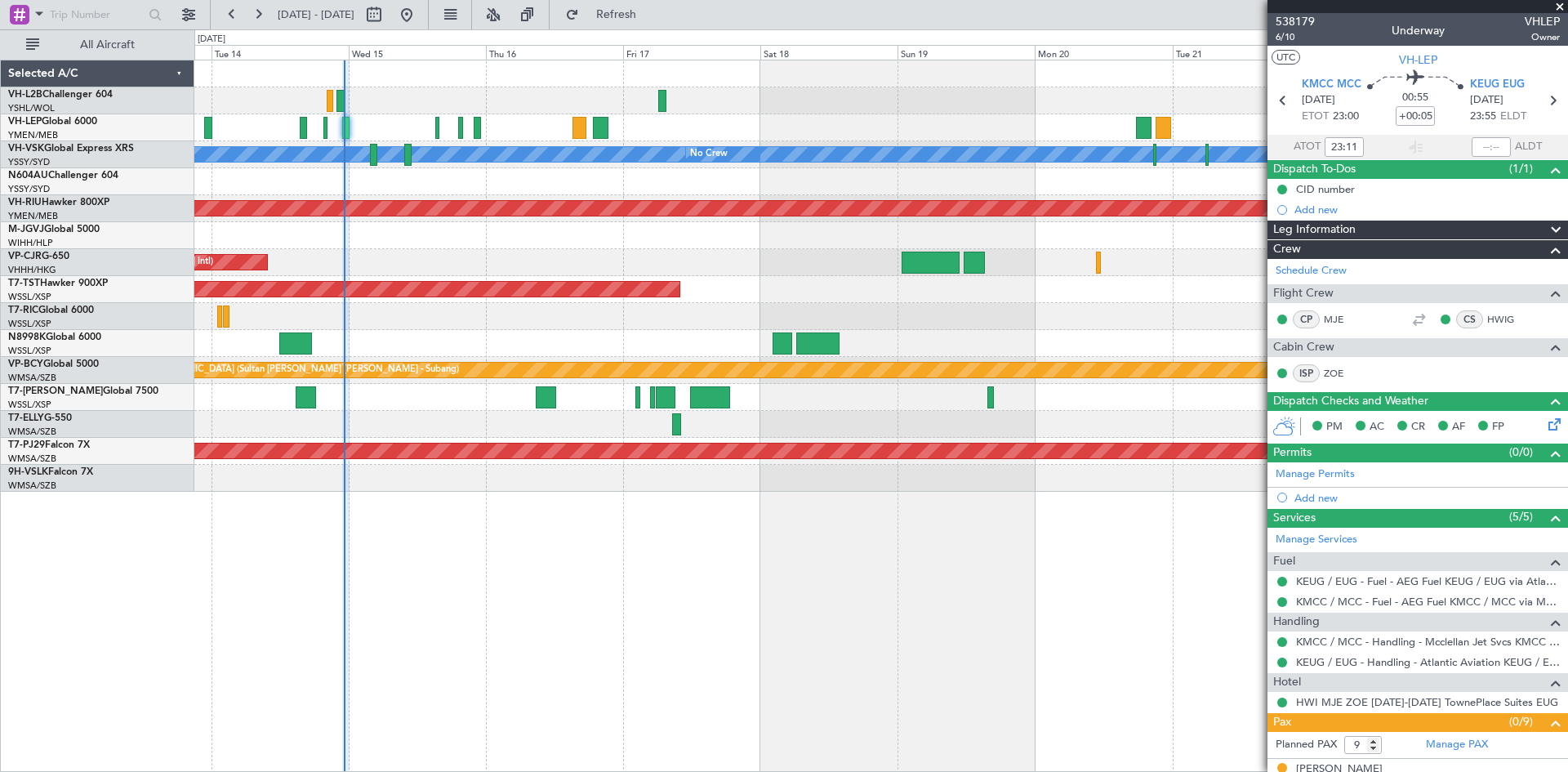
click at [458, 268] on div "Unplanned Maint Wichita (Wichita Mid-continent) [PERSON_NAME] No Crew Planned M…" at bounding box center [881, 276] width 1373 height 432
type input "[PERSON_NAME] (LEU)"
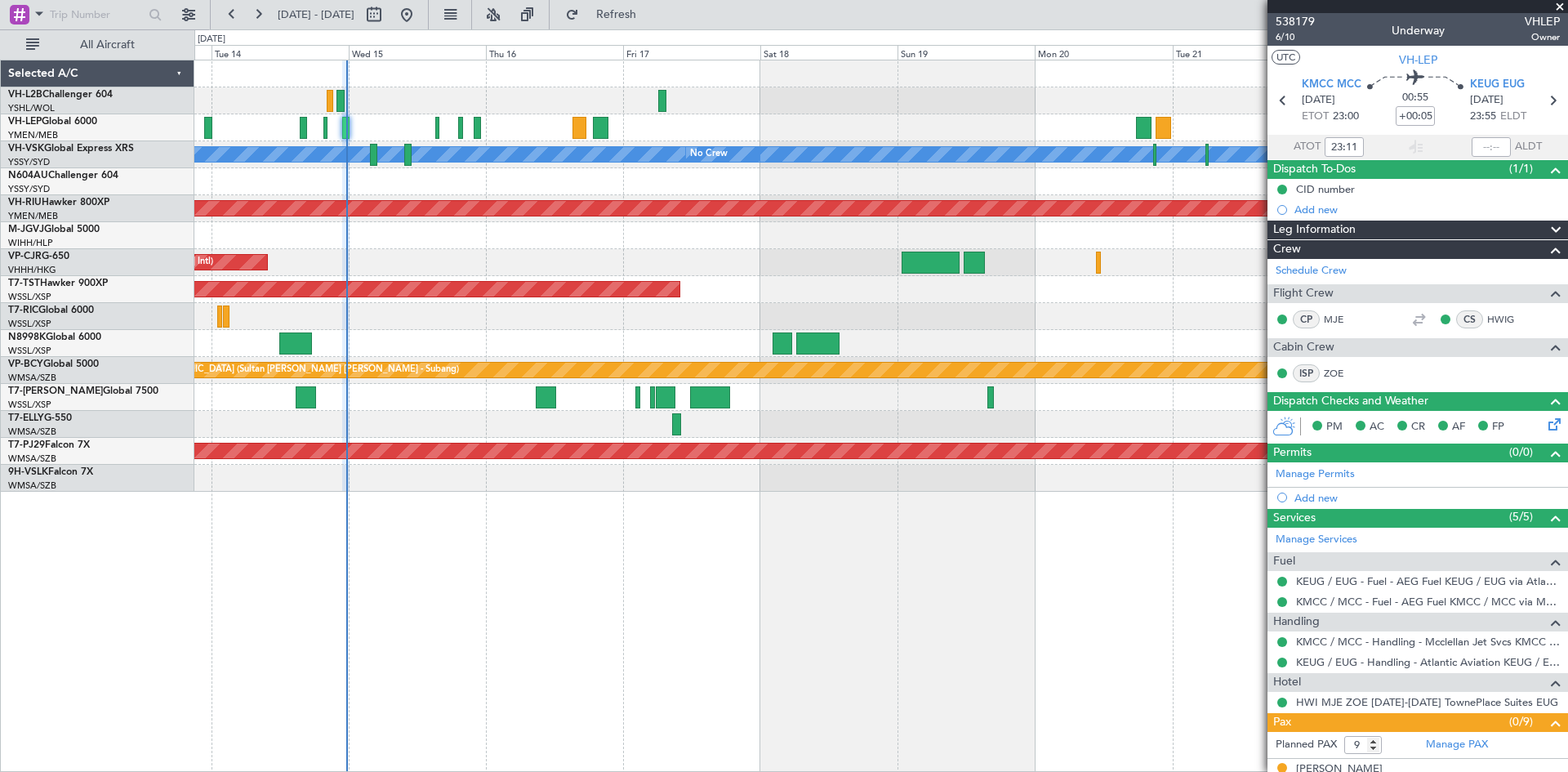
type input "[PERSON_NAME] (LEU)"
